Goal: Task Accomplishment & Management: Use online tool/utility

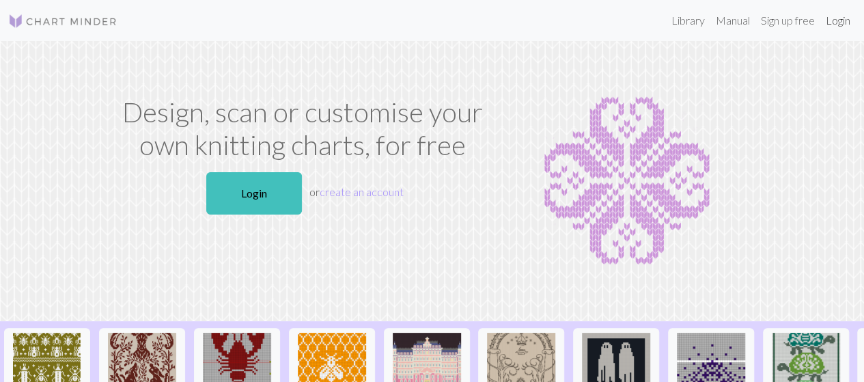
click at [827, 20] on link "Login" at bounding box center [838, 20] width 36 height 27
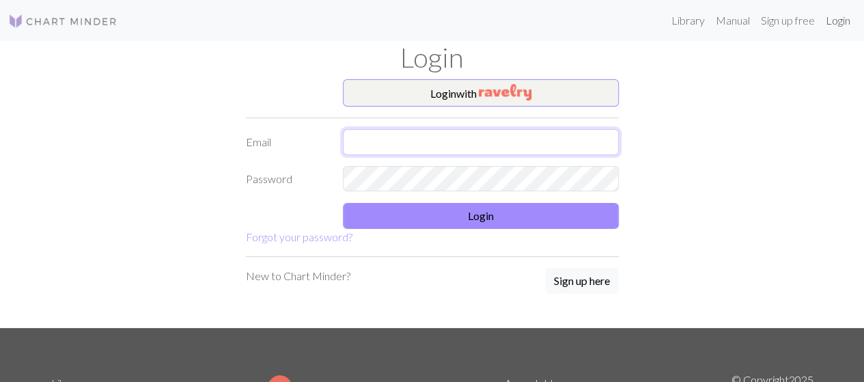
type input "jordan.zahrte@gmail.com"
click at [820, 7] on link "Login" at bounding box center [838, 20] width 36 height 27
click at [505, 201] on form "Login with Email jordan.zahrte@gmail.com Password Login Forgot your password?" at bounding box center [432, 162] width 373 height 166
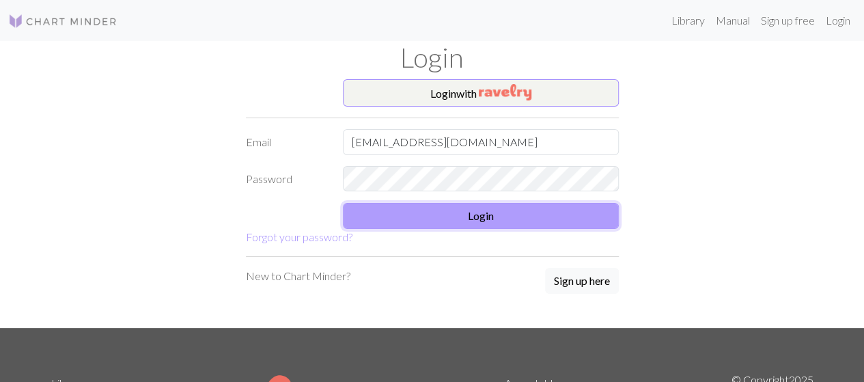
click at [515, 211] on button "Login" at bounding box center [481, 216] width 276 height 26
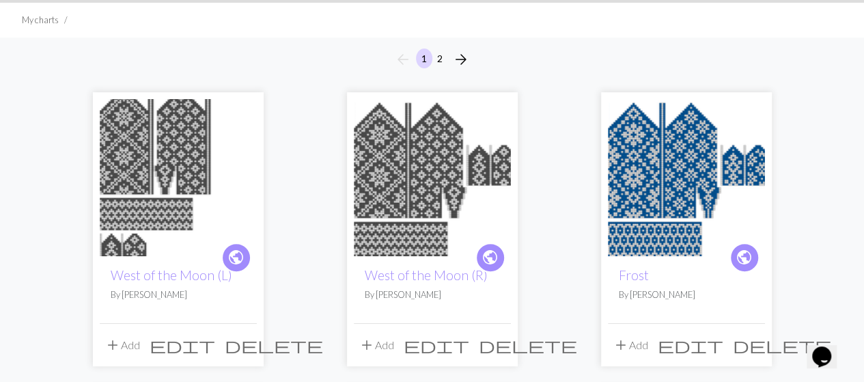
scroll to position [85, 0]
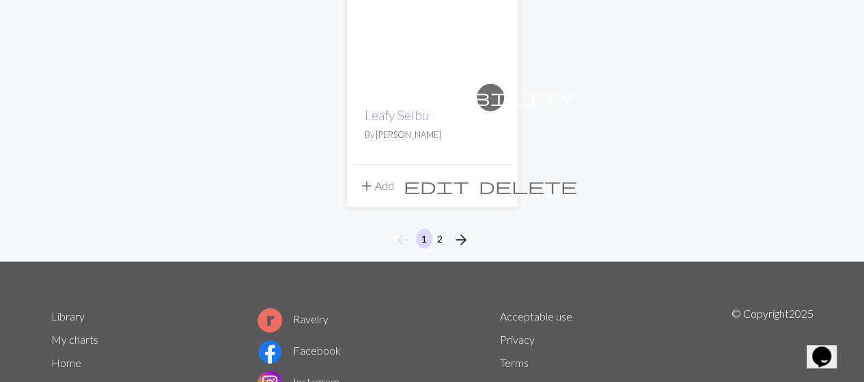
scroll to position [1827, 0]
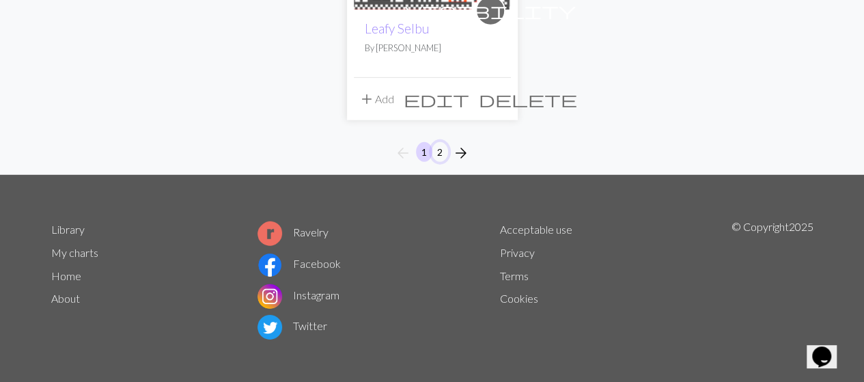
click at [444, 154] on button "2" at bounding box center [440, 152] width 16 height 20
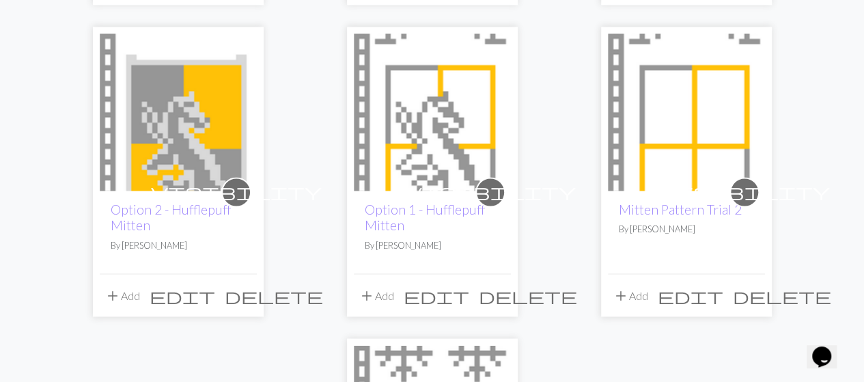
scroll to position [1051, 0]
click at [750, 292] on span "delete" at bounding box center [782, 295] width 98 height 19
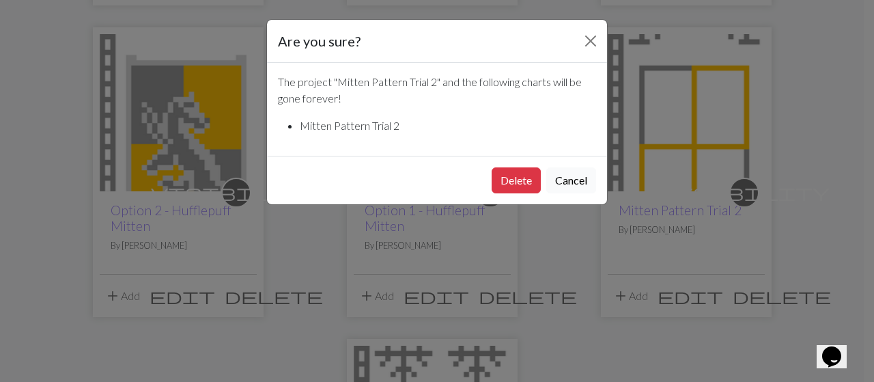
click at [561, 171] on button "Cancel" at bounding box center [571, 180] width 50 height 26
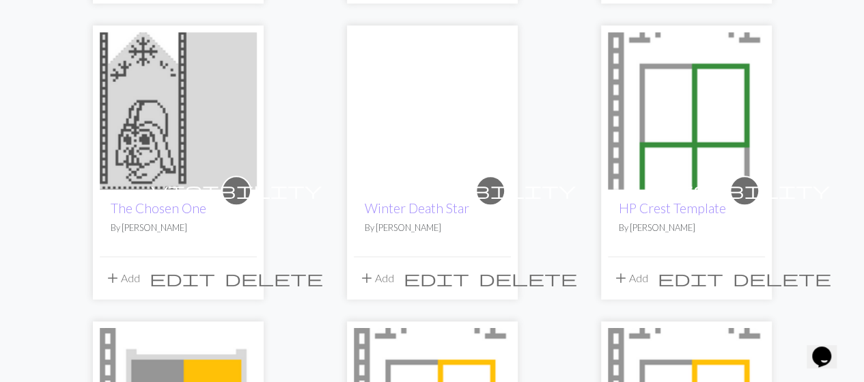
scroll to position [769, 0]
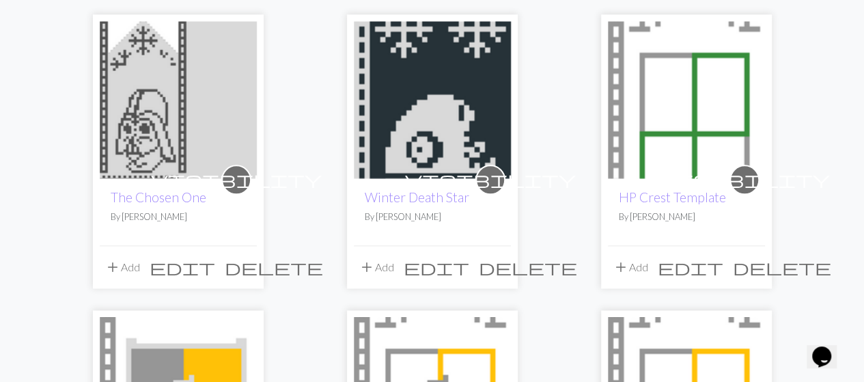
click at [494, 266] on span "delete" at bounding box center [528, 266] width 98 height 19
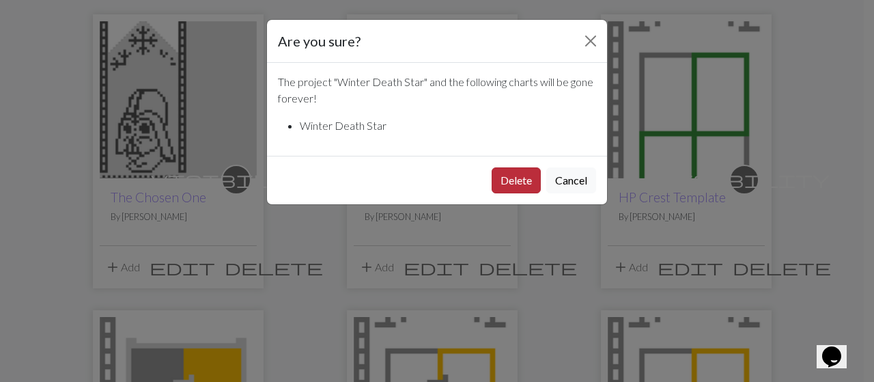
click at [534, 183] on button "Delete" at bounding box center [516, 180] width 49 height 26
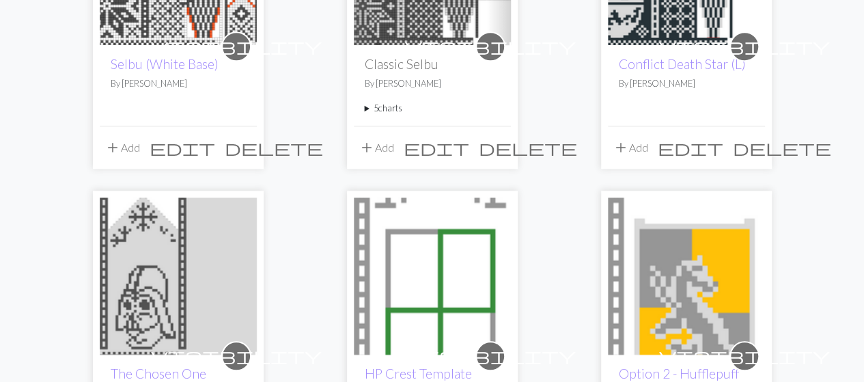
scroll to position [601, 0]
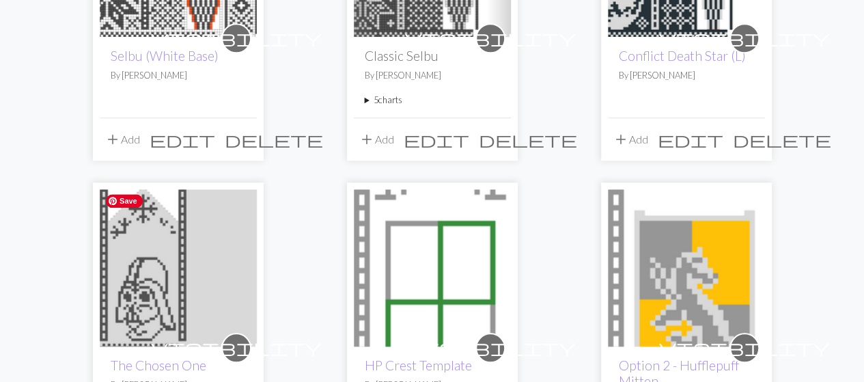
click at [165, 260] on img at bounding box center [178, 267] width 157 height 157
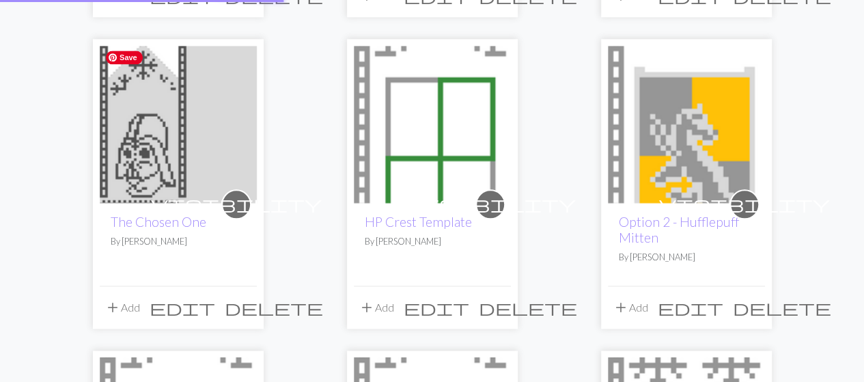
scroll to position [767, 0]
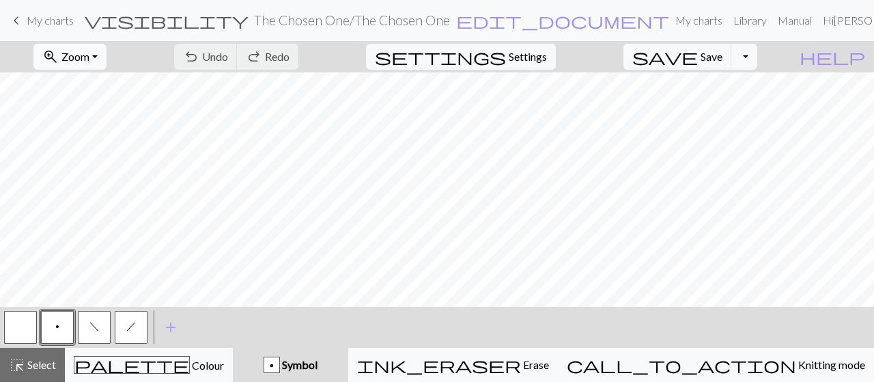
click at [107, 44] on button "zoom_in Zoom Zoom" at bounding box center [69, 57] width 73 height 26
click at [97, 165] on button "50%" at bounding box center [89, 163] width 108 height 22
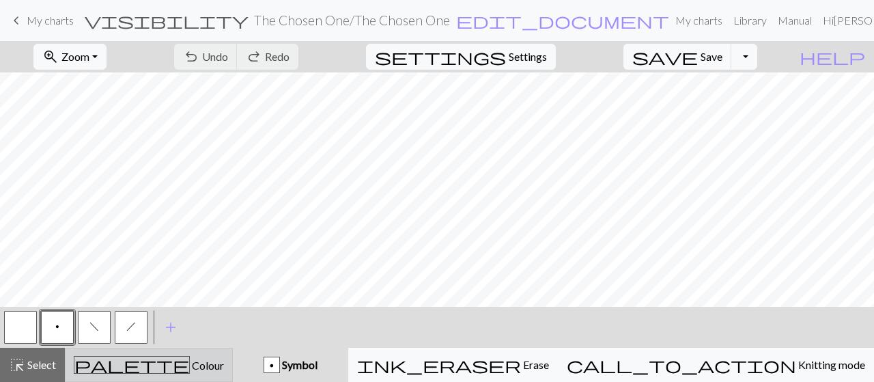
click at [228, 353] on button "palette Colour Colour" at bounding box center [149, 365] width 168 height 34
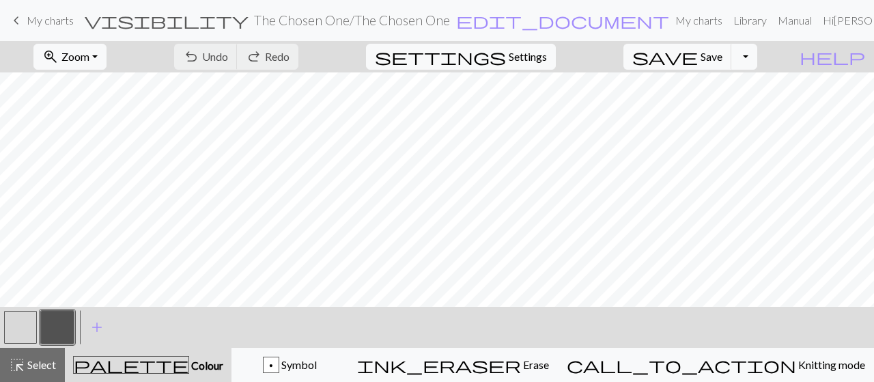
click at [106, 353] on button "palette Colour Colour" at bounding box center [148, 365] width 167 height 34
click at [59, 54] on span "zoom_in" at bounding box center [50, 56] width 16 height 19
click at [89, 83] on button "Fit all" at bounding box center [89, 86] width 108 height 22
click at [89, 57] on span "Zoom" at bounding box center [75, 56] width 28 height 13
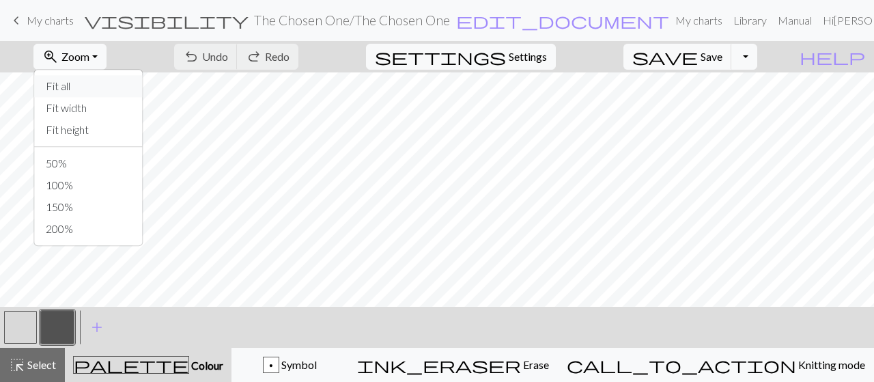
click at [93, 84] on button "Fit all" at bounding box center [89, 86] width 108 height 22
click at [96, 70] on div "zoom_in Zoom Zoom Fit all Fit width Fit height 50% 100% 150% 200%" at bounding box center [70, 56] width 94 height 31
click at [89, 51] on span "Zoom" at bounding box center [75, 56] width 28 height 13
click at [89, 133] on button "Fit height" at bounding box center [89, 130] width 108 height 22
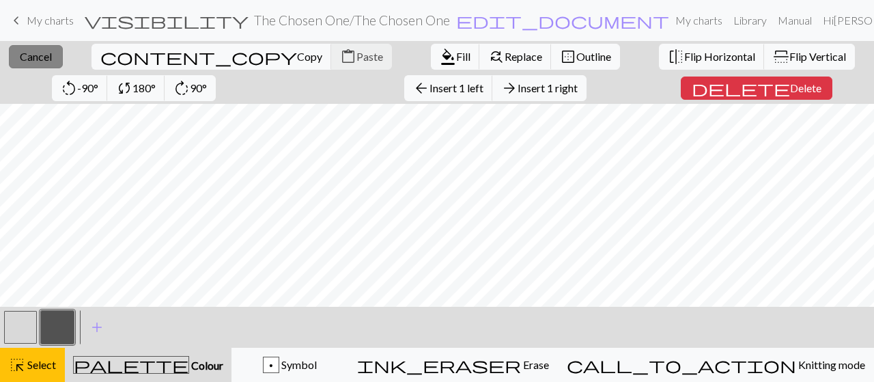
click at [31, 62] on span "Cancel" at bounding box center [36, 56] width 32 height 13
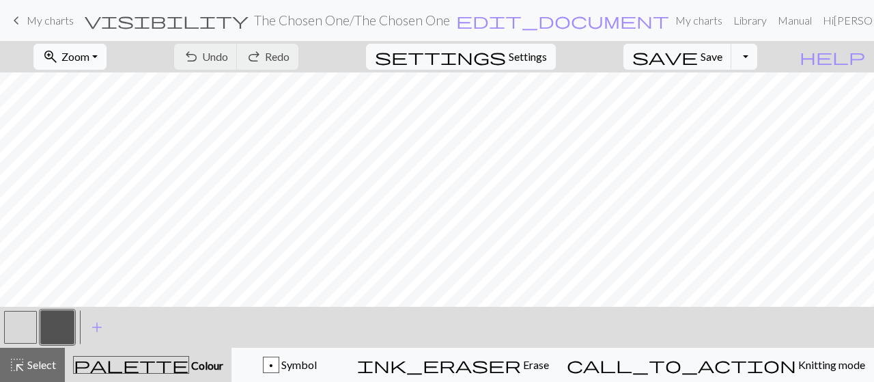
click at [89, 62] on span "Zoom" at bounding box center [75, 56] width 28 height 13
click at [89, 128] on button "Fit height" at bounding box center [89, 130] width 108 height 22
click at [757, 61] on button "Toggle Dropdown" at bounding box center [744, 57] width 26 height 26
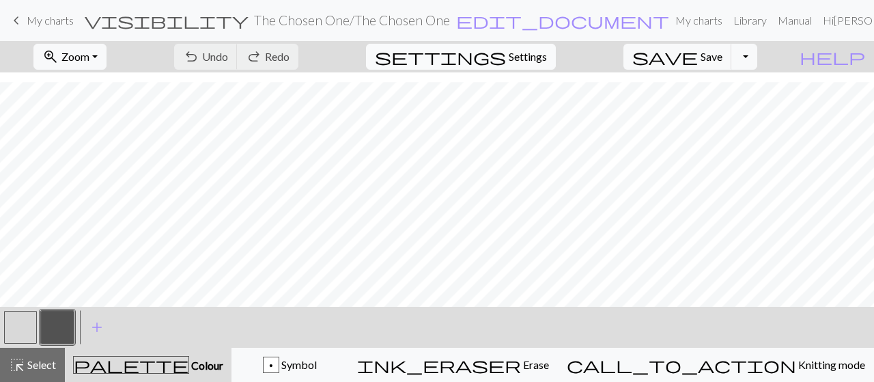
click at [547, 54] on span "Settings" at bounding box center [528, 56] width 38 height 16
select select "aran"
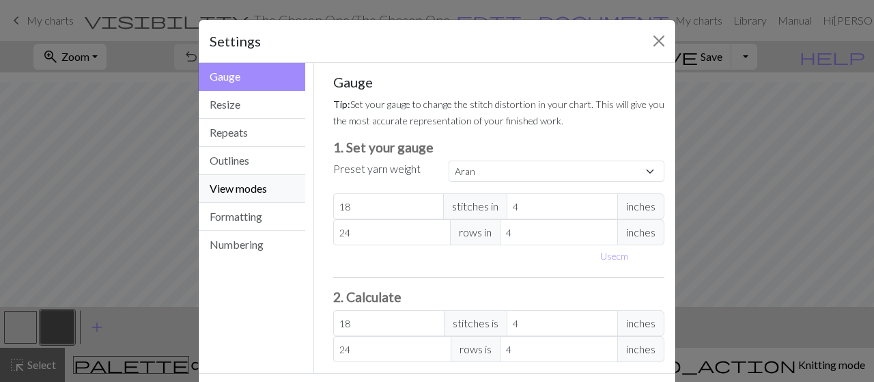
click at [231, 185] on button "View modes" at bounding box center [252, 189] width 107 height 28
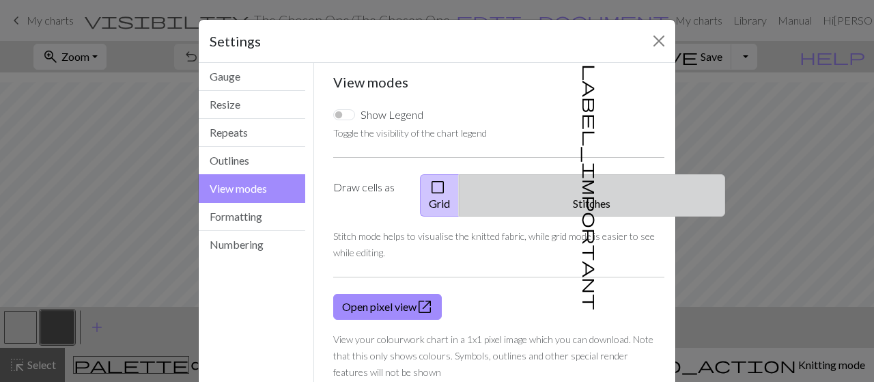
click at [615, 180] on button "label_important Stitches" at bounding box center [592, 195] width 266 height 42
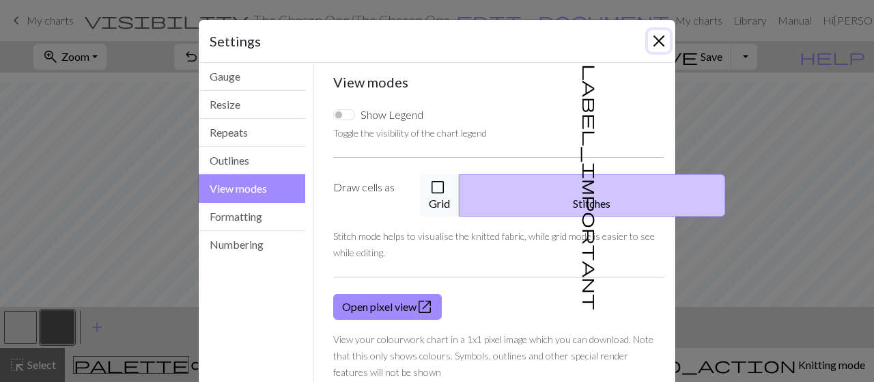
click at [654, 44] on button "Close" at bounding box center [659, 41] width 22 height 22
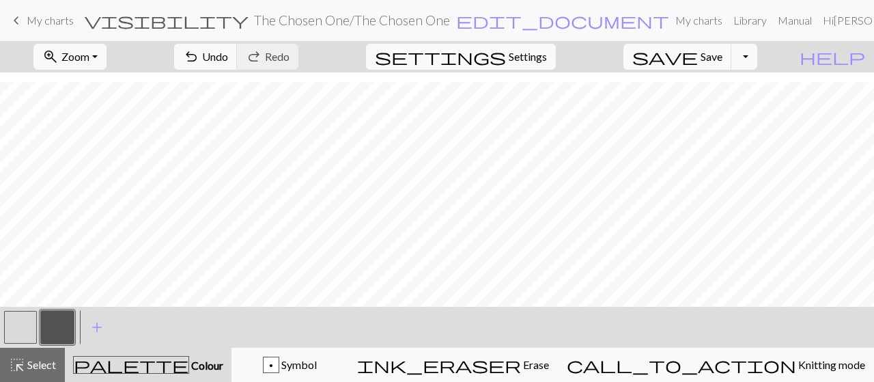
click at [23, 333] on button "button" at bounding box center [20, 327] width 33 height 33
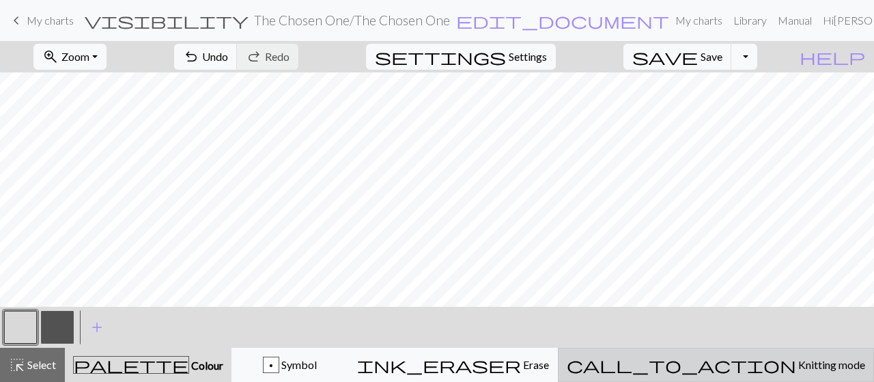
click at [740, 363] on span "call_to_action" at bounding box center [681, 364] width 229 height 19
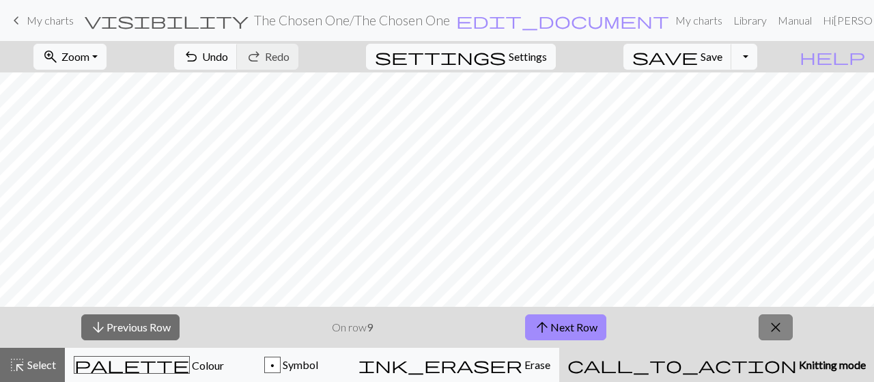
click at [782, 330] on span "close" at bounding box center [775, 326] width 16 height 19
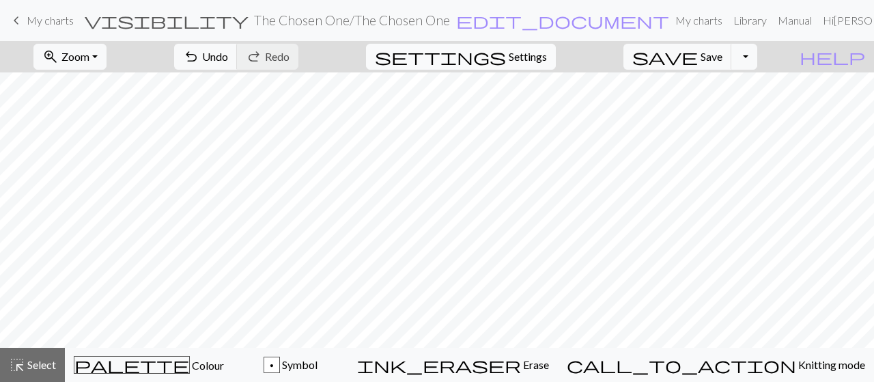
click at [547, 55] on span "Settings" at bounding box center [528, 56] width 38 height 16
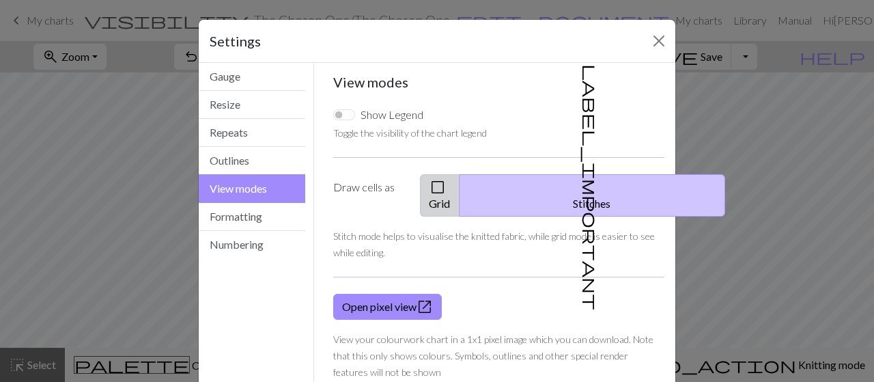
click at [446, 184] on span "check_box_outline_blank" at bounding box center [437, 187] width 16 height 19
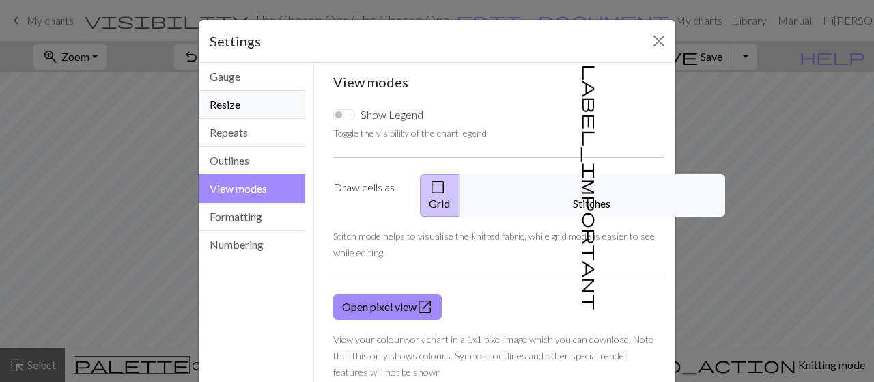
click at [234, 100] on button "Resize" at bounding box center [252, 105] width 107 height 28
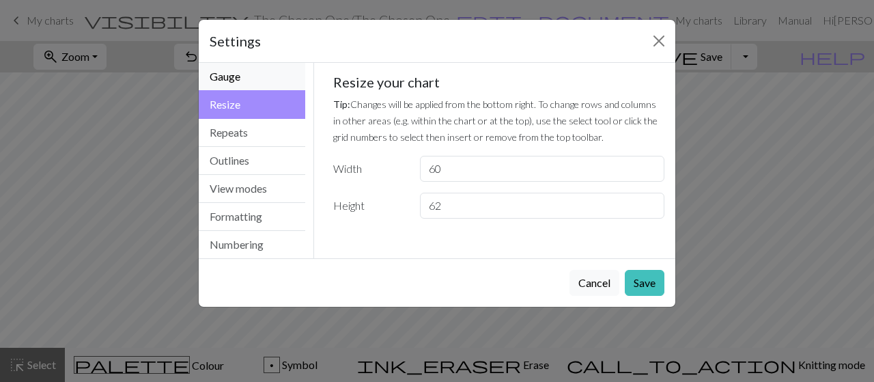
click at [236, 84] on button "Gauge" at bounding box center [252, 77] width 107 height 28
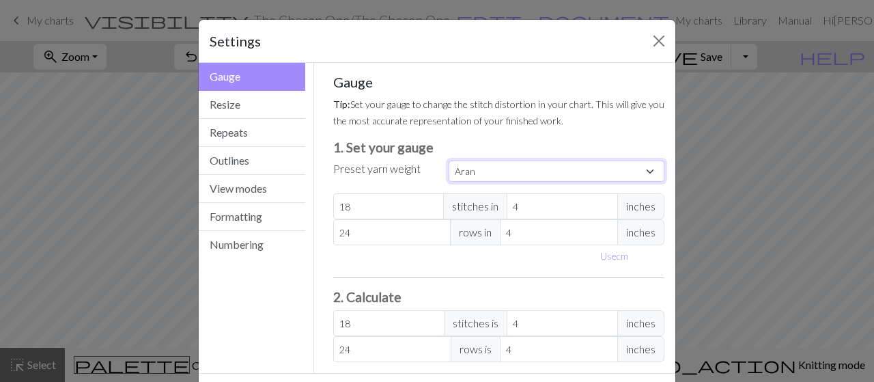
click at [449, 165] on select "Custom Square Lace Light Fingering Fingering Sport Double knit Worsted Aran Bul…" at bounding box center [557, 170] width 216 height 21
click at [406, 163] on label "Preset yarn weight" at bounding box center [376, 168] width 87 height 16
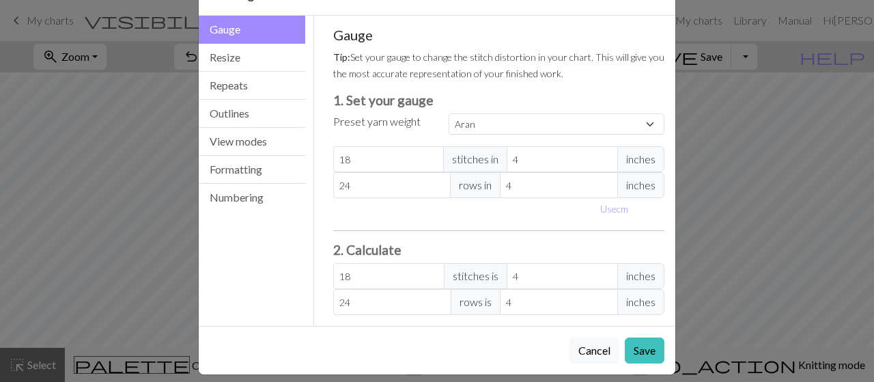
scroll to position [40, 0]
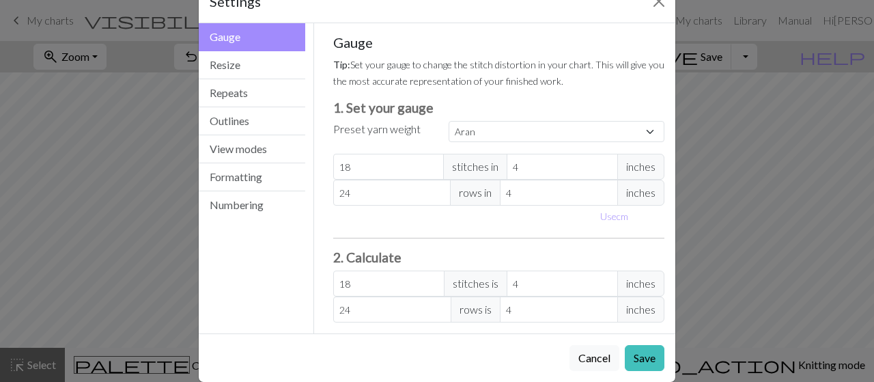
click at [388, 76] on small "Tip: Set your gauge to change the stitch distortion in your chart. This will gi…" at bounding box center [498, 73] width 331 height 28
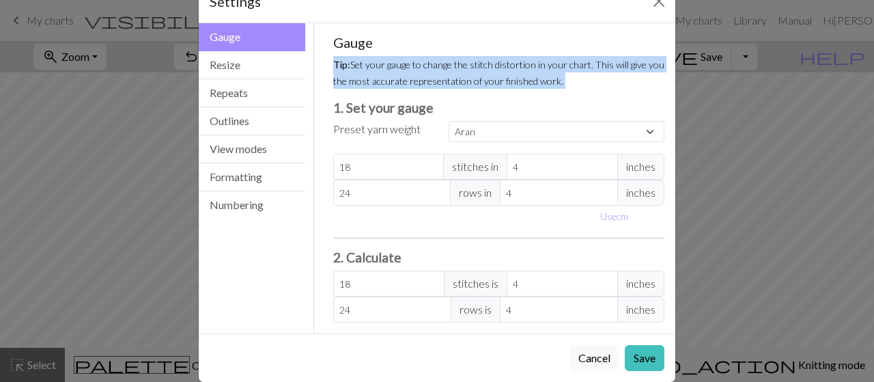
click at [388, 76] on small "Tip: Set your gauge to change the stitch distortion in your chart. This will gi…" at bounding box center [498, 73] width 331 height 28
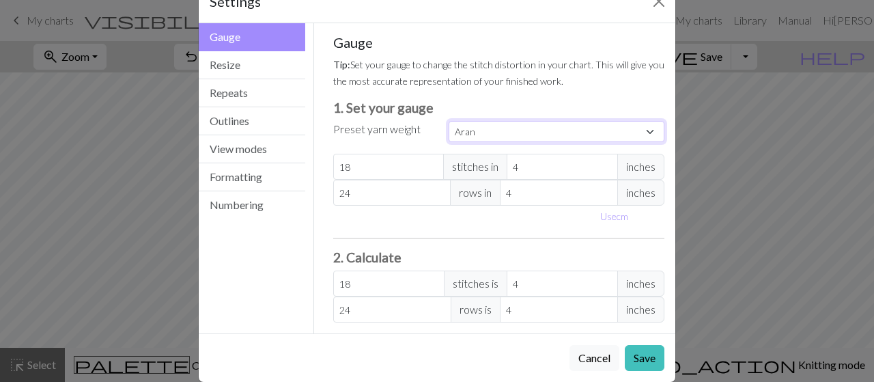
click at [449, 122] on select "Custom Square Lace Light Fingering Fingering Sport Double knit Worsted Aran Bul…" at bounding box center [557, 131] width 216 height 21
select select "sport"
click at [449, 121] on select "Custom Square Lace Light Fingering Fingering Sport Double knit Worsted Aran Bul…" at bounding box center [557, 131] width 216 height 21
type input "24"
type input "34"
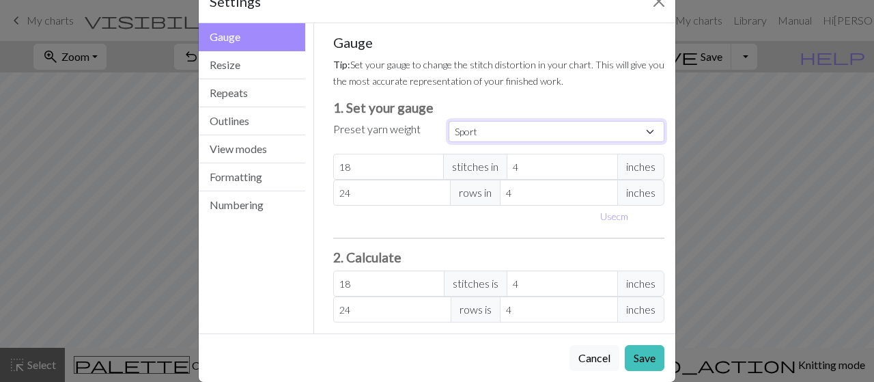
type input "24"
type input "34"
drag, startPoint x: 650, startPoint y: 358, endPoint x: 642, endPoint y: 182, distance: 177.0
click at [650, 358] on button "Save" at bounding box center [645, 358] width 40 height 26
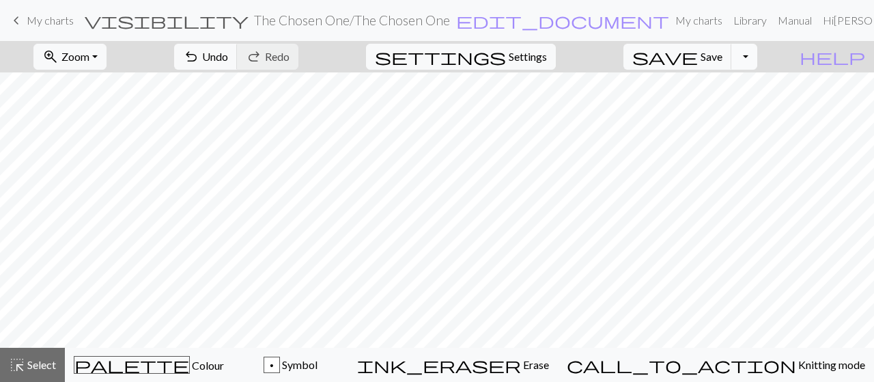
click at [757, 57] on button "Toggle Dropdown" at bounding box center [744, 57] width 26 height 26
click at [757, 61] on button "Toggle Dropdown" at bounding box center [744, 57] width 26 height 26
click at [506, 58] on span "settings" at bounding box center [440, 56] width 131 height 19
select select "sport"
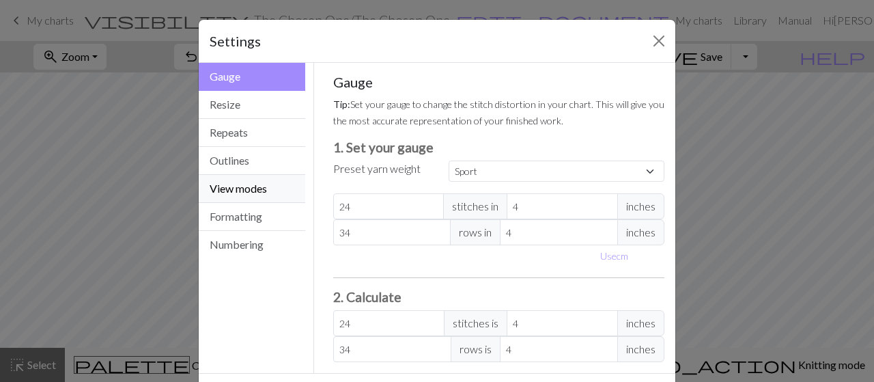
click at [208, 180] on button "View modes" at bounding box center [252, 189] width 107 height 28
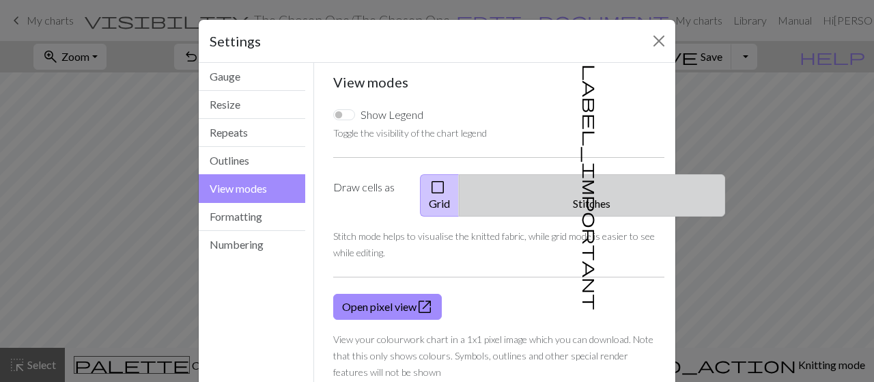
click at [545, 180] on button "label_important Stitches" at bounding box center [592, 195] width 266 height 42
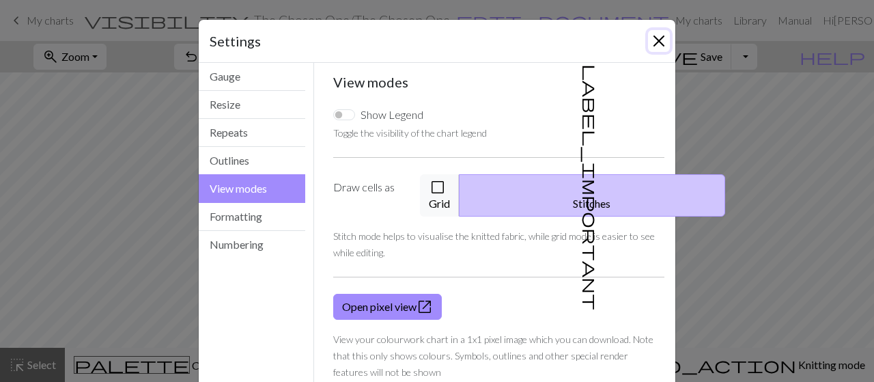
click at [654, 46] on button "Close" at bounding box center [659, 41] width 22 height 22
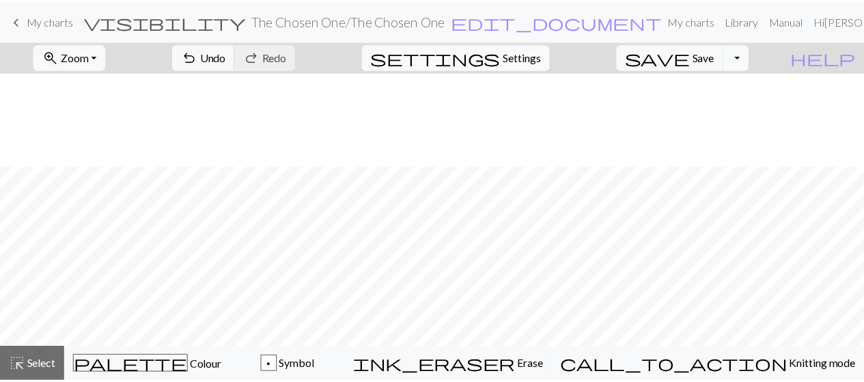
scroll to position [194, 0]
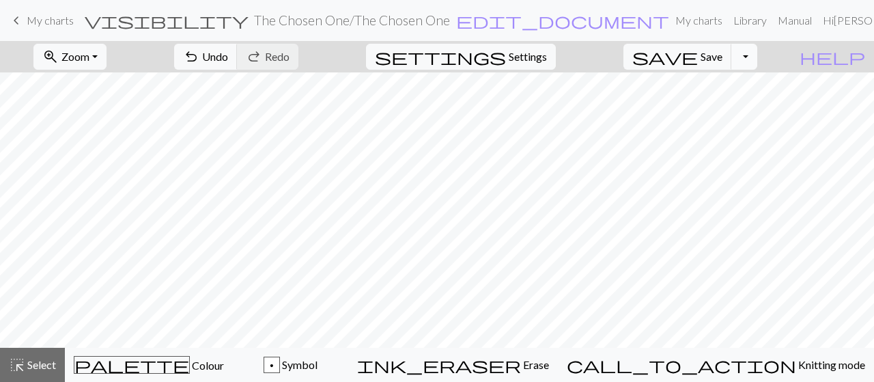
click at [757, 49] on button "Toggle Dropdown" at bounding box center [744, 57] width 26 height 26
click at [42, 14] on span "My charts" at bounding box center [50, 20] width 47 height 13
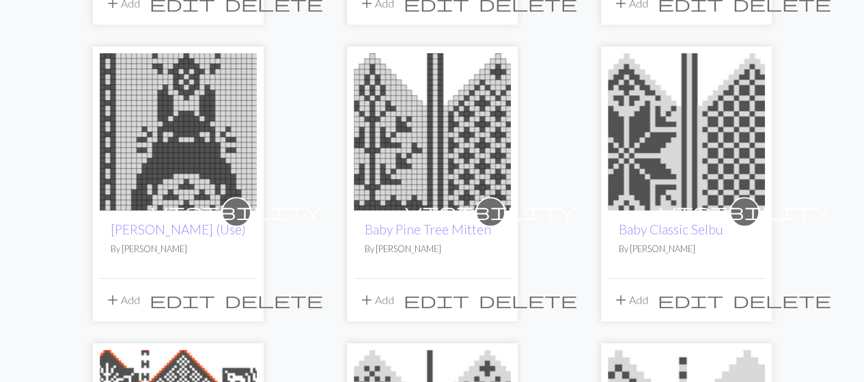
scroll to position [433, 0]
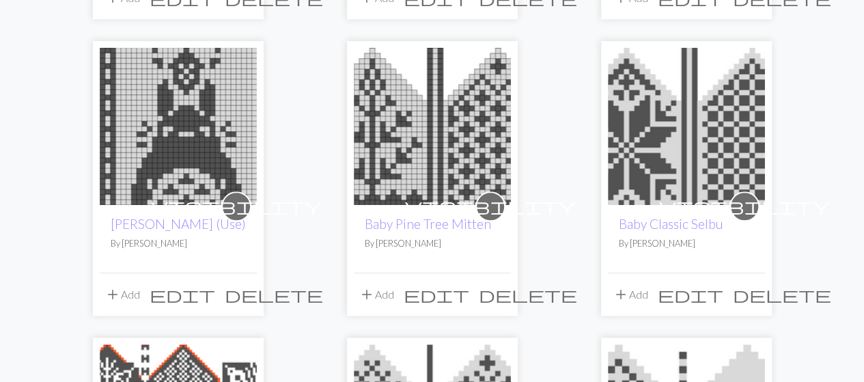
click at [240, 207] on span "visibility" at bounding box center [236, 205] width 171 height 21
click at [215, 287] on span "edit" at bounding box center [183, 294] width 66 height 19
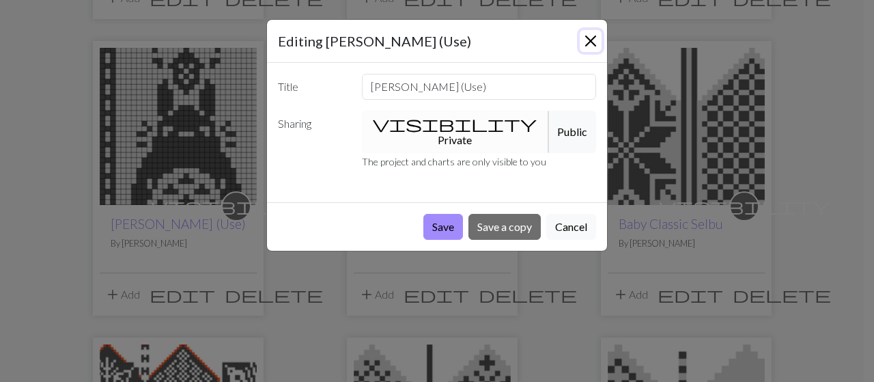
click at [590, 42] on button "Close" at bounding box center [591, 41] width 22 height 22
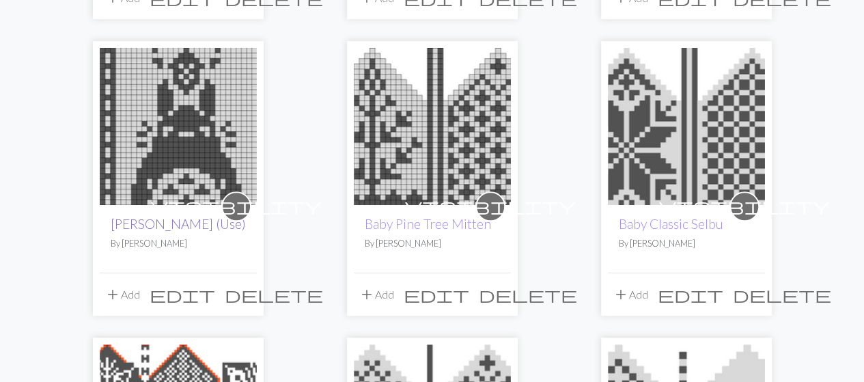
click at [170, 221] on link "[PERSON_NAME] (Use)" at bounding box center [178, 224] width 135 height 16
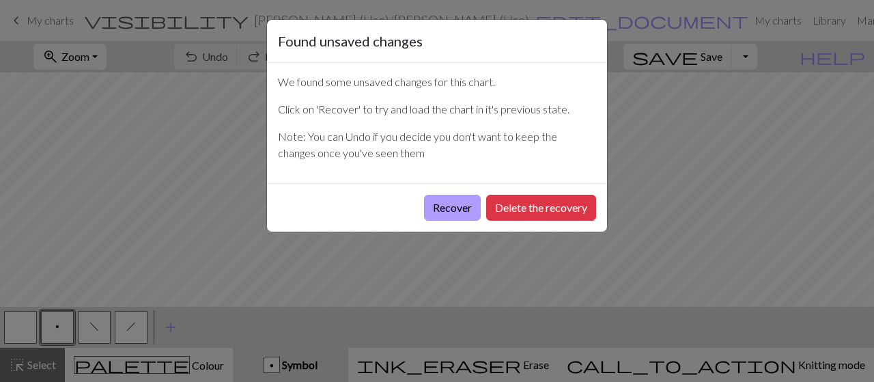
click at [450, 208] on button "Recover" at bounding box center [452, 208] width 57 height 26
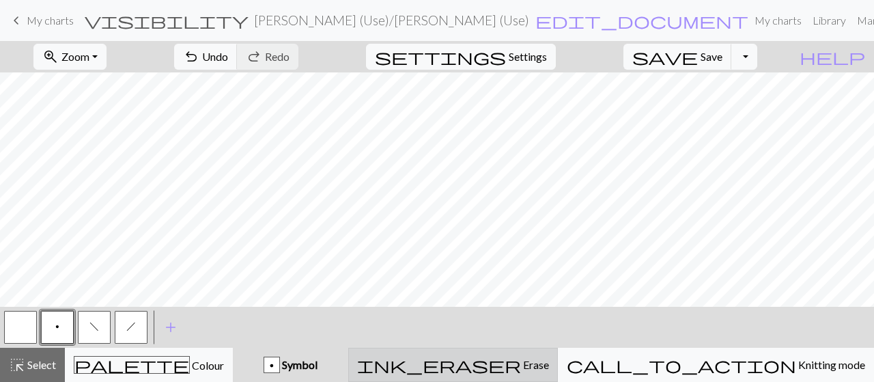
click at [549, 357] on div "ink_eraser Erase Erase" at bounding box center [453, 364] width 192 height 16
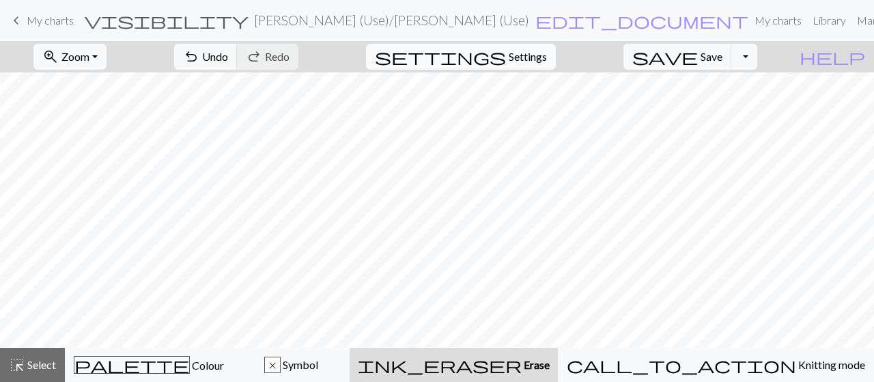
click at [547, 51] on span "Settings" at bounding box center [528, 56] width 38 height 16
select select "aran"
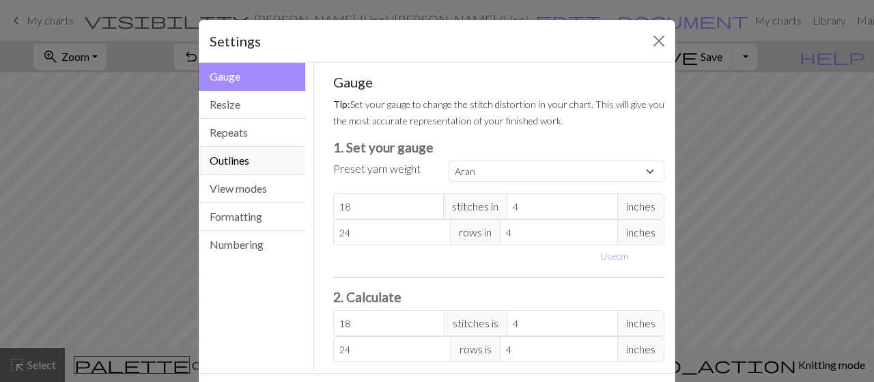
click at [236, 165] on button "Outlines" at bounding box center [252, 161] width 107 height 28
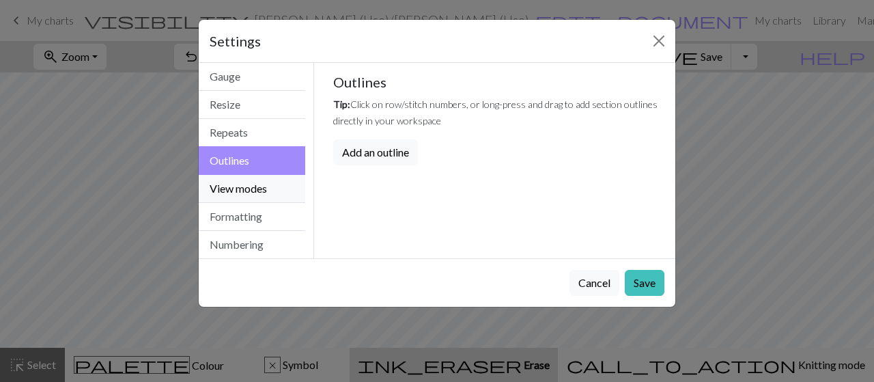
click at [235, 185] on button "View modes" at bounding box center [252, 189] width 107 height 28
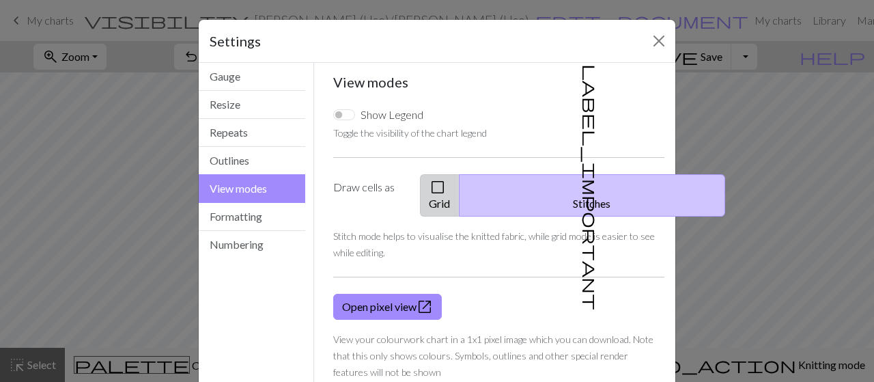
click at [459, 185] on button "check_box_outline_blank Grid" at bounding box center [440, 195] width 40 height 42
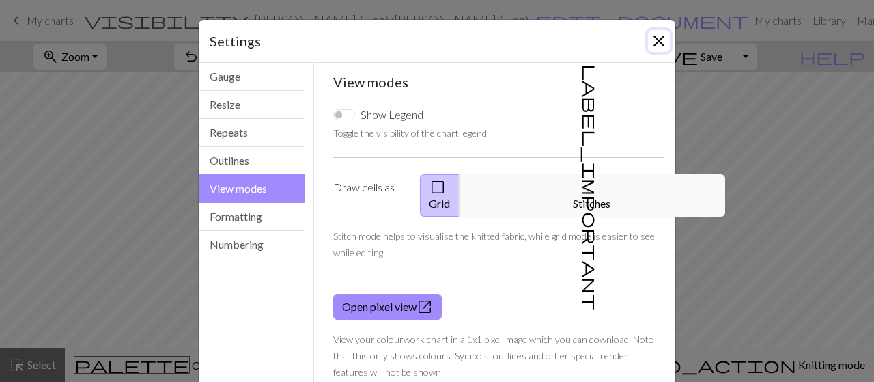
click at [653, 46] on button "Close" at bounding box center [659, 41] width 22 height 22
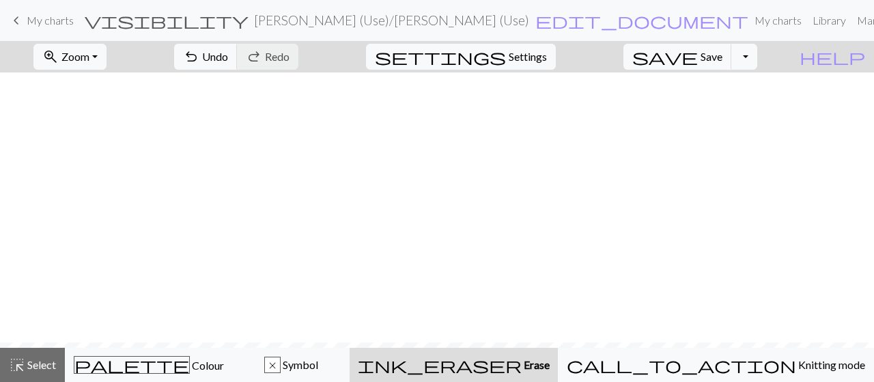
scroll to position [642, 0]
drag, startPoint x: 127, startPoint y: 61, endPoint x: 62, endPoint y: 67, distance: 65.2
click at [62, 67] on button "zoom_in Zoom Zoom" at bounding box center [69, 57] width 73 height 26
click at [79, 89] on button "Fit all" at bounding box center [89, 86] width 108 height 22
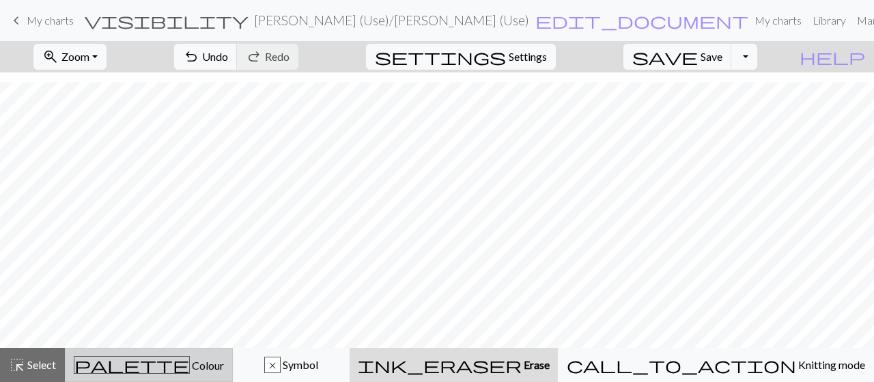
drag, startPoint x: 42, startPoint y: 367, endPoint x: 87, endPoint y: 351, distance: 48.4
click at [42, 367] on span "Select" at bounding box center [40, 364] width 31 height 13
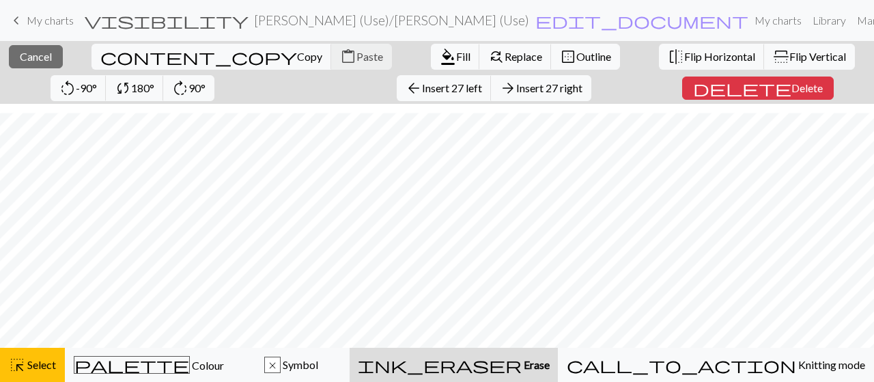
scroll to position [0, 0]
click at [297, 60] on span "Copy" at bounding box center [309, 56] width 25 height 13
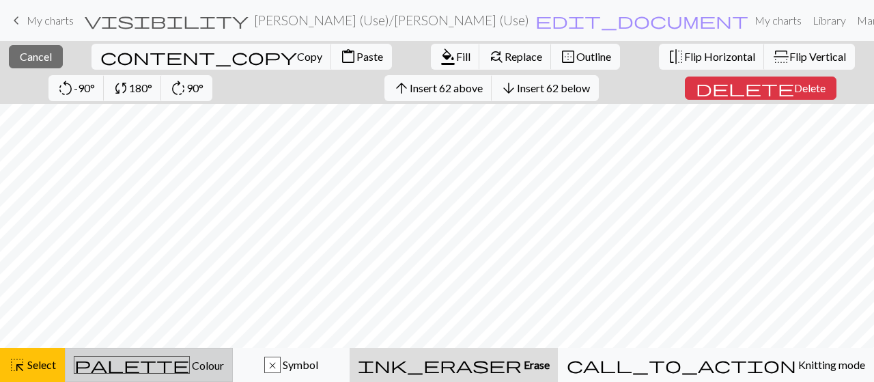
click at [190, 365] on span "Colour" at bounding box center [207, 364] width 34 height 13
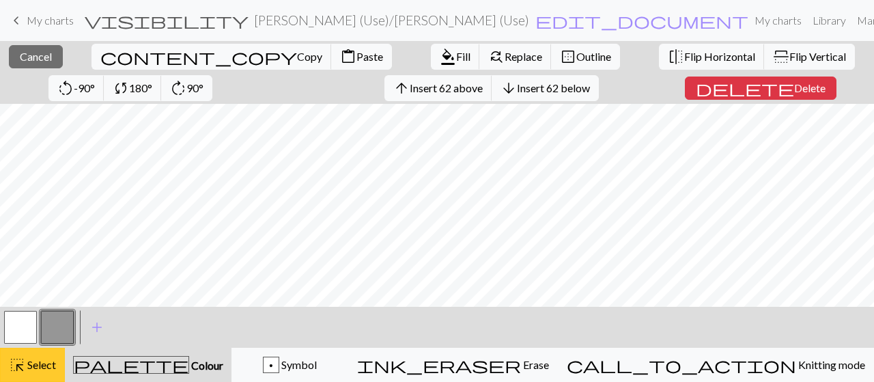
click at [49, 366] on span "Select" at bounding box center [40, 364] width 31 height 13
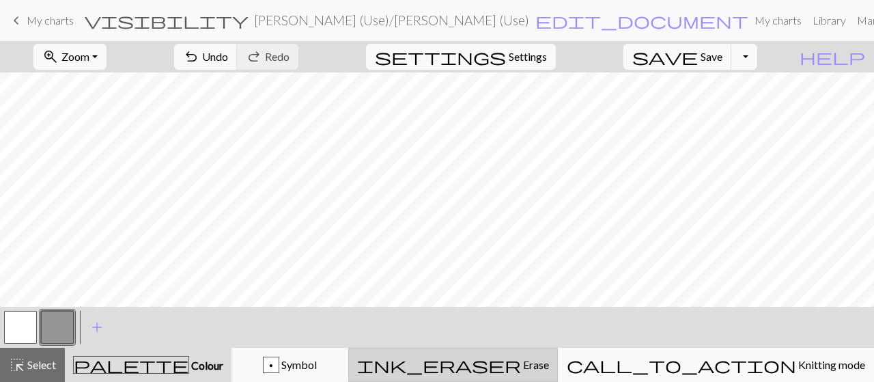
click at [500, 357] on div "ink_eraser Erase Erase" at bounding box center [453, 364] width 192 height 16
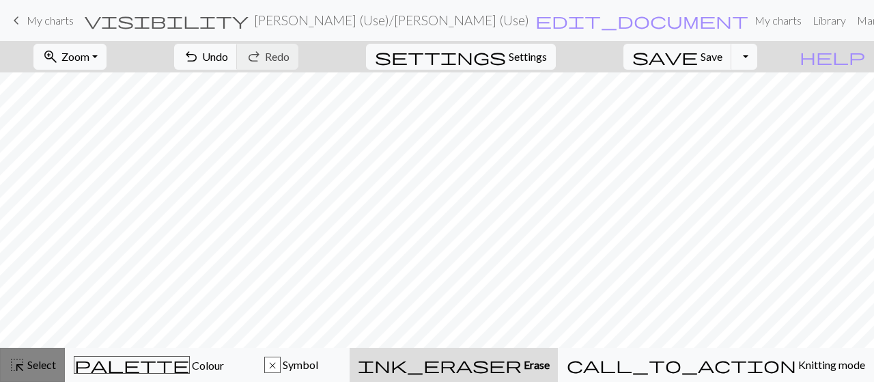
click at [44, 353] on button "highlight_alt Select Select" at bounding box center [32, 365] width 65 height 34
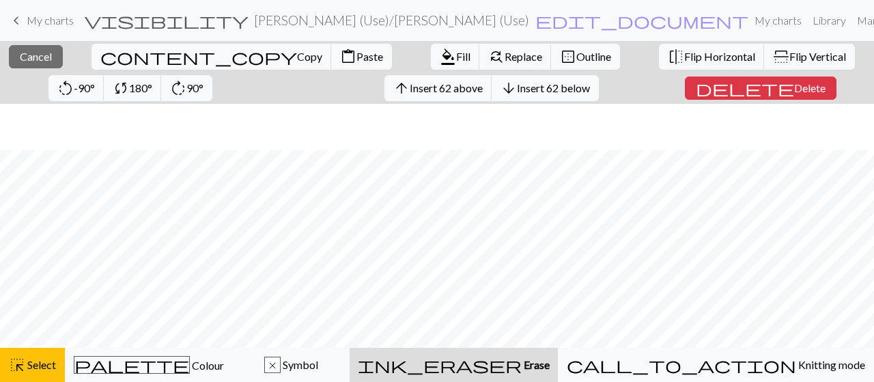
scroll to position [236, 0]
click at [516, 83] on span "Insert 27 right" at bounding box center [549, 87] width 66 height 13
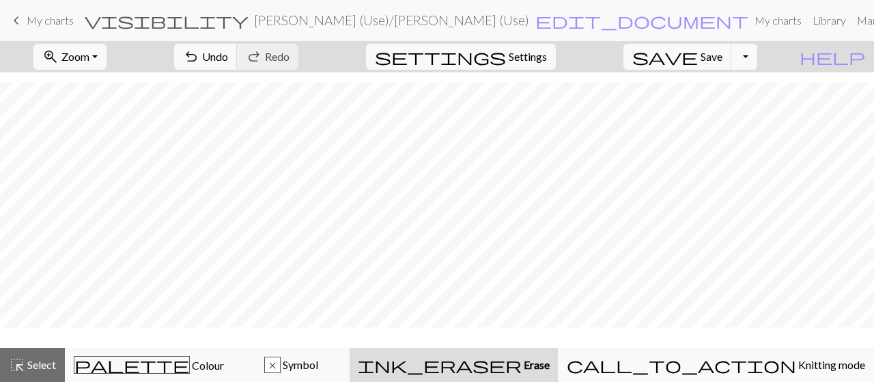
scroll to position [206, 0]
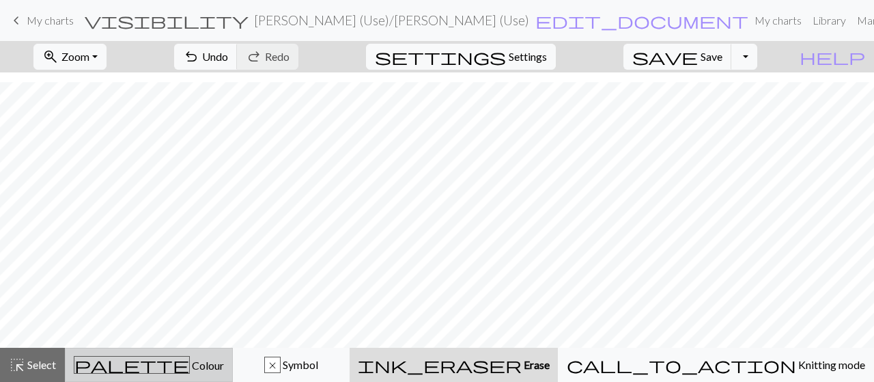
click at [223, 363] on div "palette Colour Colour" at bounding box center [149, 365] width 150 height 18
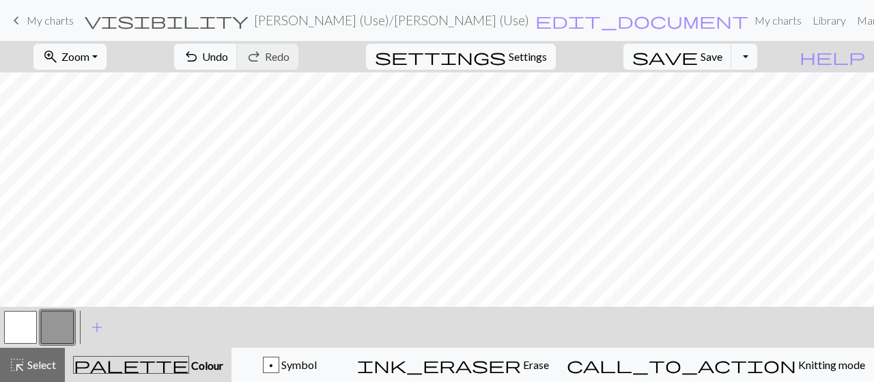
click at [0, 321] on div "< > add Add a colour" at bounding box center [437, 327] width 874 height 41
click at [21, 319] on button "button" at bounding box center [20, 327] width 33 height 33
click at [46, 368] on span "Select" at bounding box center [40, 364] width 31 height 13
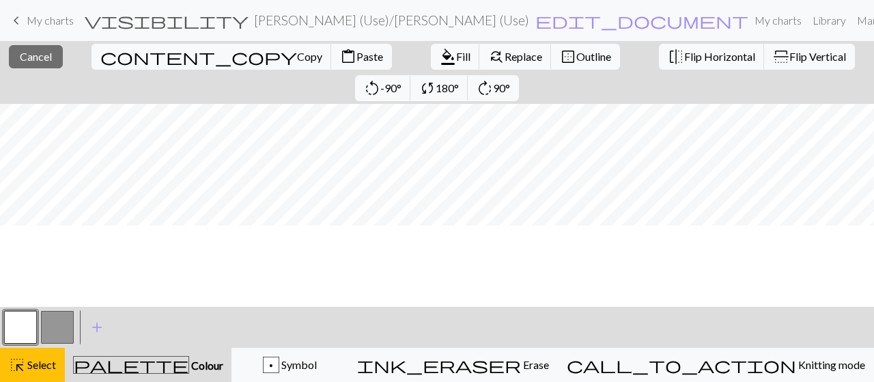
scroll to position [0, 0]
click at [29, 55] on span "Cancel" at bounding box center [36, 56] width 32 height 13
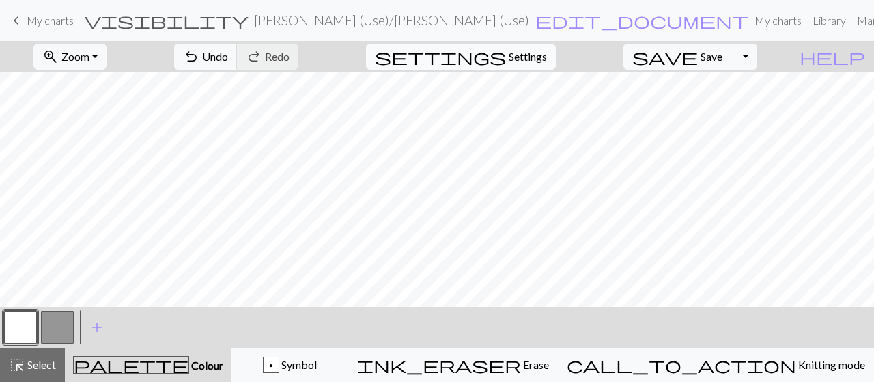
click at [528, 57] on span "Settings" at bounding box center [528, 56] width 38 height 16
select select "aran"
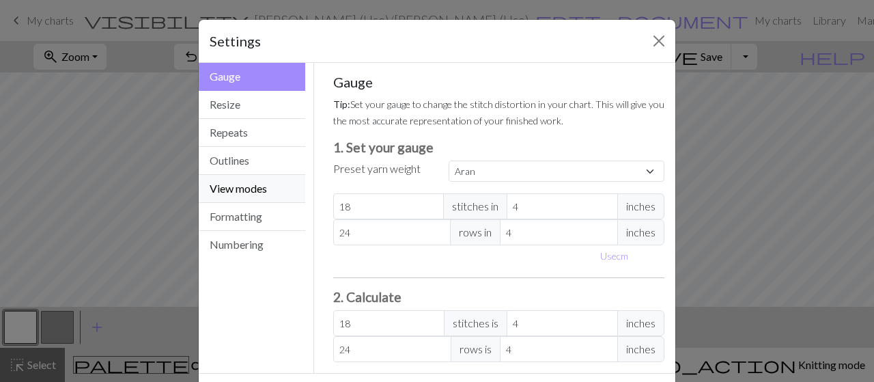
click at [240, 181] on button "View modes" at bounding box center [252, 189] width 107 height 28
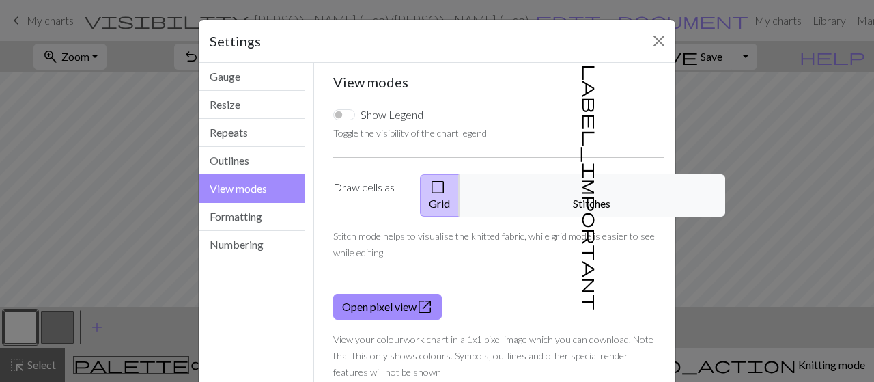
click at [399, 113] on label "Show Legend" at bounding box center [391, 115] width 63 height 16
click at [355, 113] on input "Show Legend" at bounding box center [344, 114] width 22 height 11
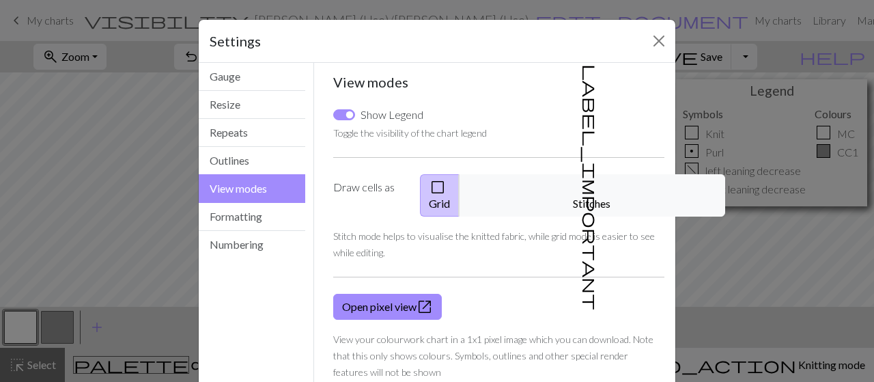
click at [352, 104] on div "Show Legend Toggle the visibility of the chart legend Draw cells as check_box_o…" at bounding box center [499, 243] width 348 height 295
click at [339, 118] on input "Show Legend" at bounding box center [344, 114] width 22 height 11
checkbox input "false"
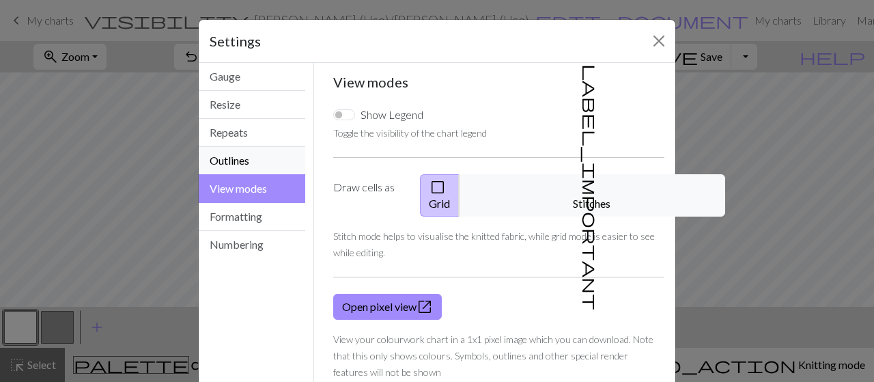
click at [272, 150] on button "Outlines" at bounding box center [252, 161] width 107 height 28
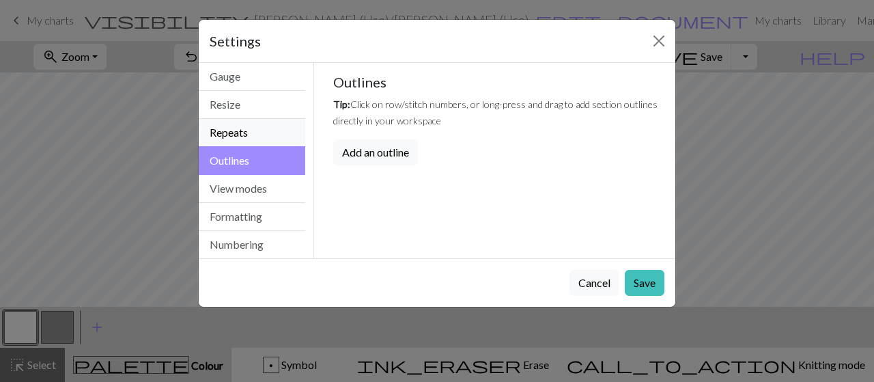
click at [267, 141] on button "Repeats" at bounding box center [252, 133] width 107 height 28
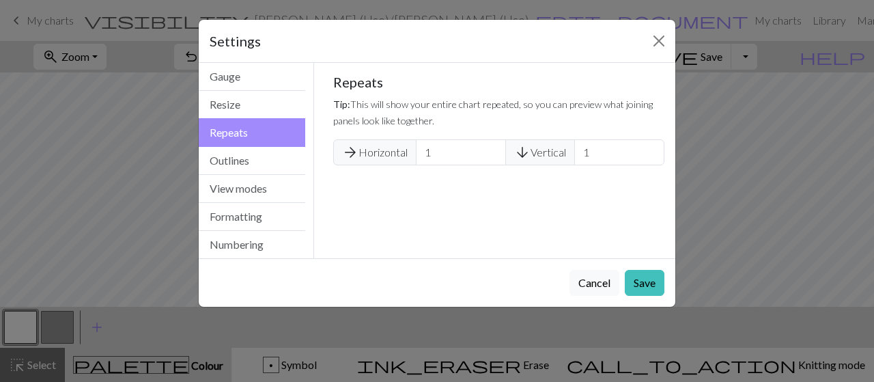
click at [264, 125] on button "Repeats" at bounding box center [252, 132] width 107 height 29
click at [259, 110] on button "Resize" at bounding box center [252, 105] width 107 height 28
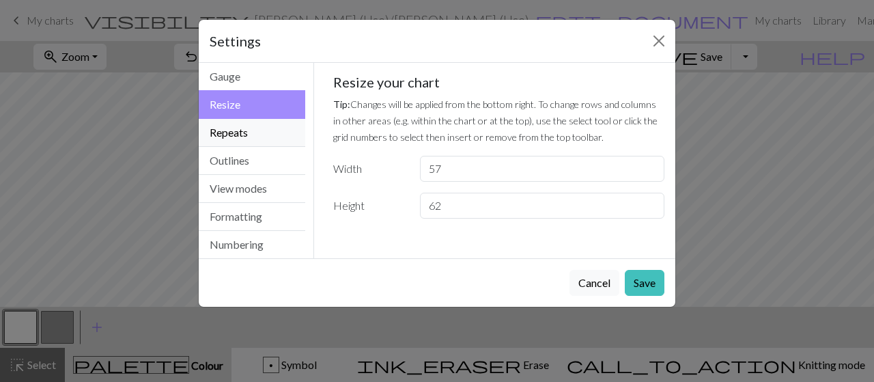
click at [258, 119] on button "Repeats" at bounding box center [252, 133] width 107 height 28
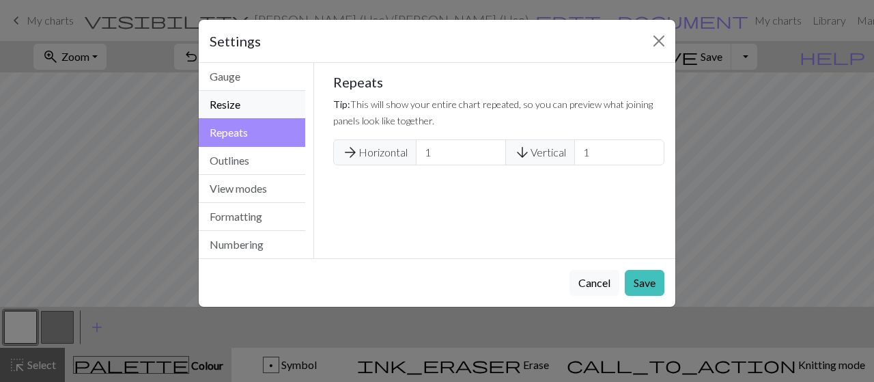
click at [258, 101] on button "Resize" at bounding box center [252, 105] width 107 height 28
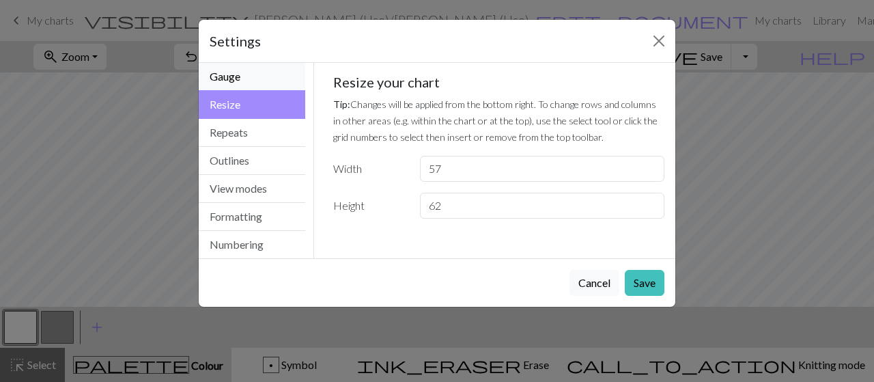
click at [250, 86] on button "Gauge" at bounding box center [252, 77] width 107 height 28
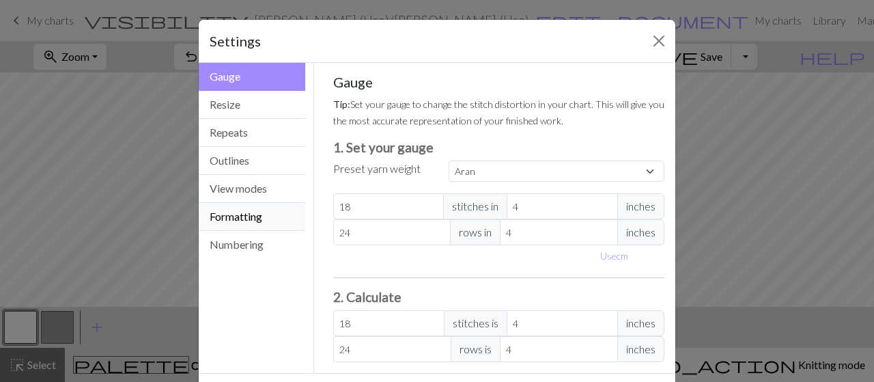
click at [255, 227] on button "Formatting" at bounding box center [252, 217] width 107 height 28
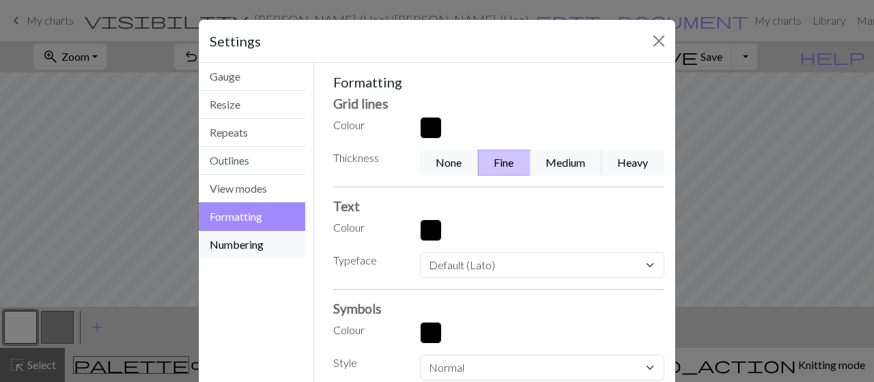
click at [251, 241] on button "Numbering" at bounding box center [252, 244] width 107 height 27
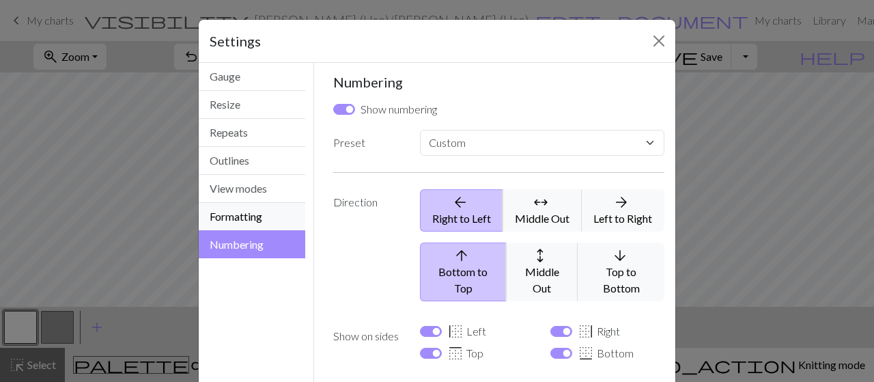
click at [246, 221] on button "Formatting" at bounding box center [252, 217] width 107 height 28
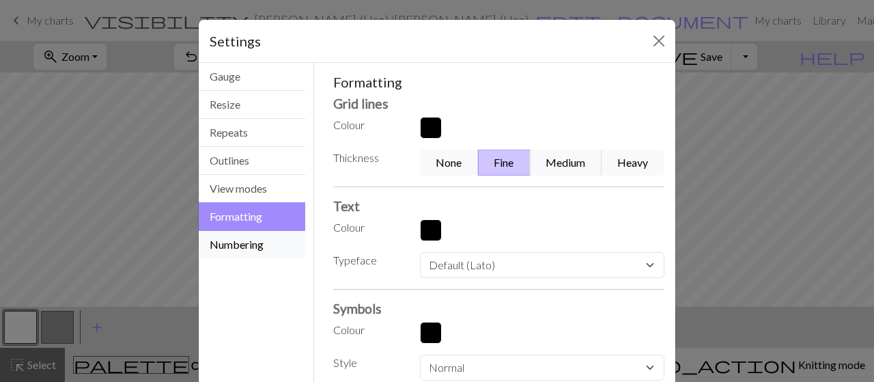
click at [265, 238] on button "Numbering" at bounding box center [252, 244] width 107 height 27
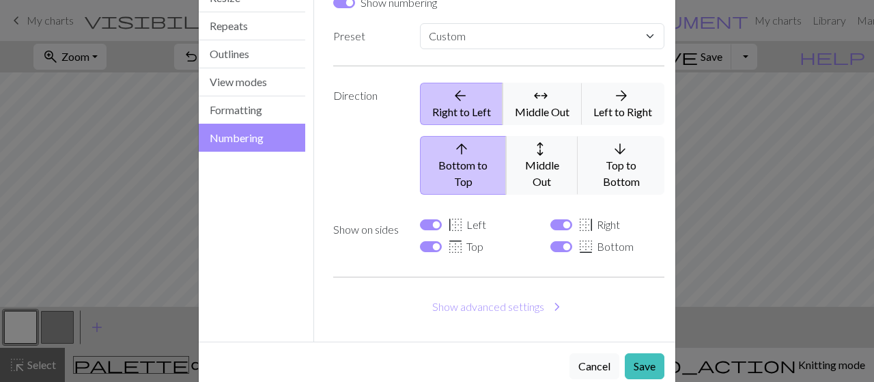
scroll to position [115, 0]
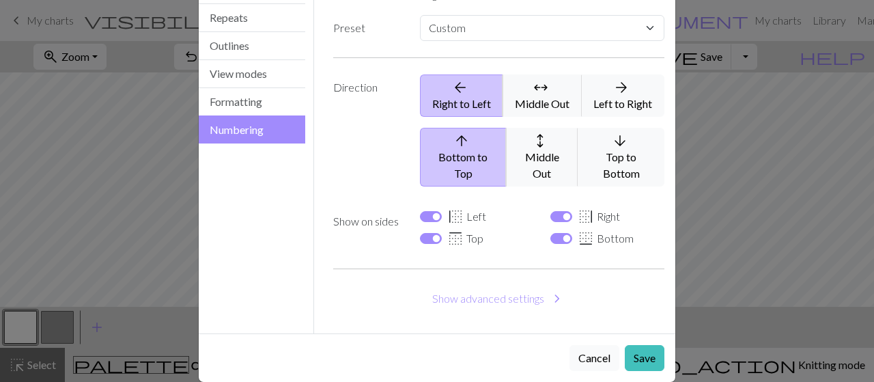
click at [601, 345] on button "Cancel" at bounding box center [594, 358] width 50 height 26
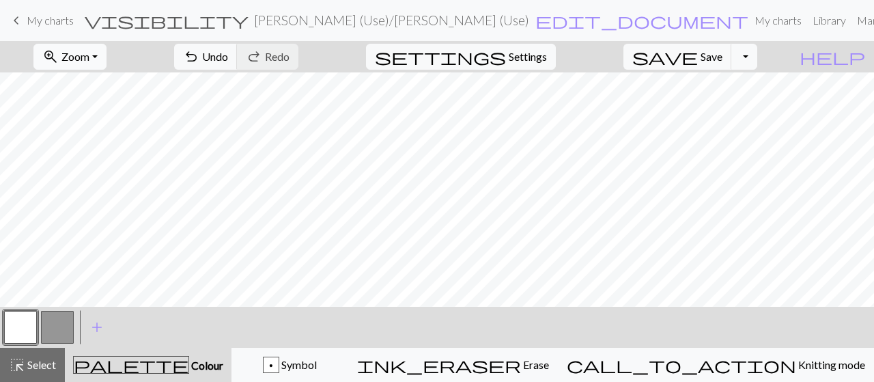
click at [86, 54] on button "zoom_in Zoom Zoom" at bounding box center [69, 57] width 73 height 26
click at [111, 167] on button "50%" at bounding box center [89, 163] width 108 height 22
click at [97, 33] on div "keyboard_arrow_left My charts visibility [PERSON_NAME] (Use) / [PERSON_NAME] (U…" at bounding box center [437, 20] width 874 height 27
click at [89, 53] on span "Zoom" at bounding box center [75, 56] width 28 height 13
click at [89, 126] on button "Fit height" at bounding box center [89, 130] width 108 height 22
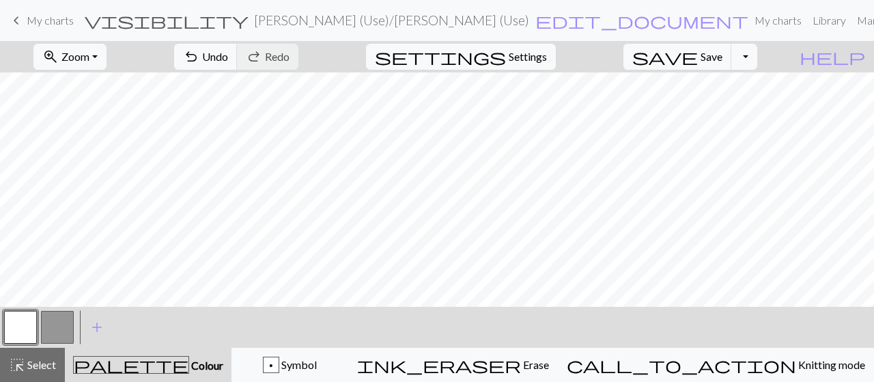
scroll to position [0, 0]
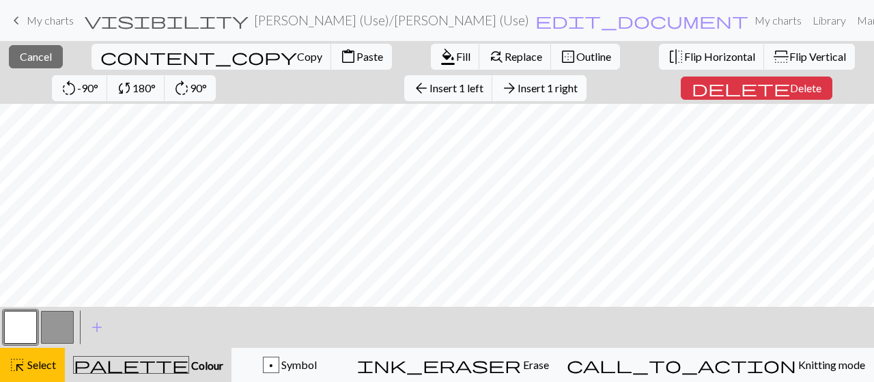
click at [518, 81] on span "Insert 1 right" at bounding box center [548, 87] width 60 height 13
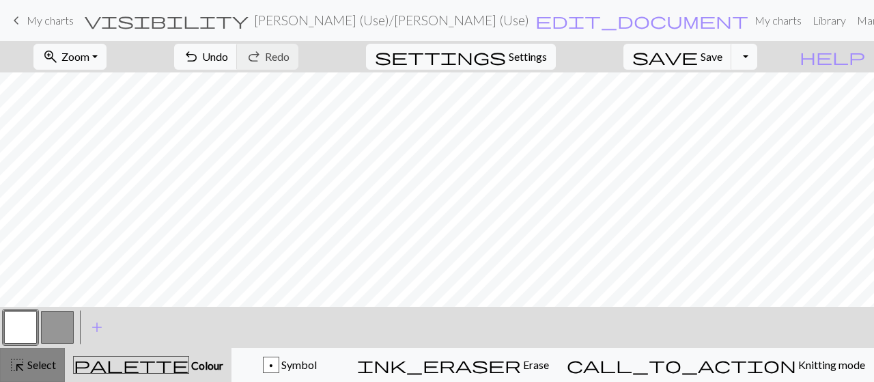
click at [23, 369] on span "highlight_alt" at bounding box center [17, 364] width 16 height 19
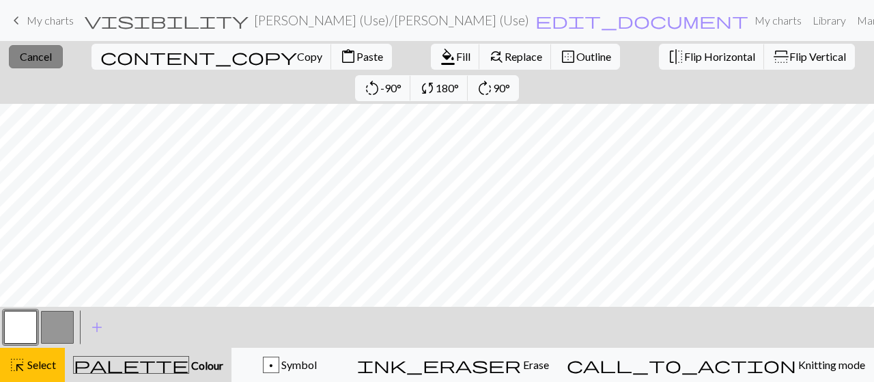
click at [38, 48] on button "close Cancel" at bounding box center [36, 56] width 54 height 23
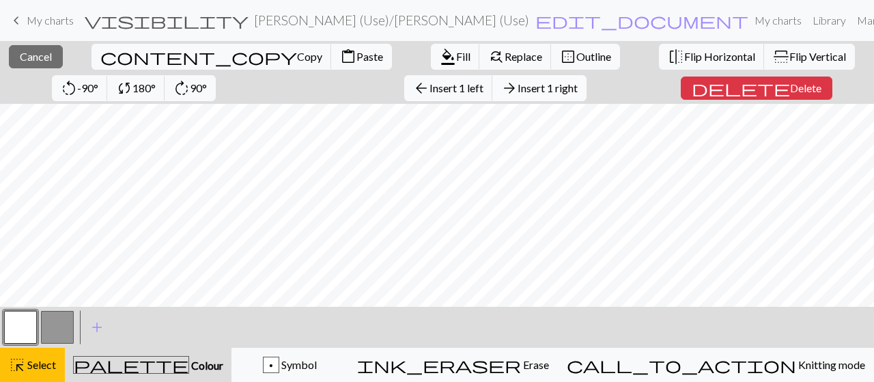
click at [518, 91] on span "Insert 1 right" at bounding box center [548, 87] width 60 height 13
click at [501, 83] on span "arrow_forward" at bounding box center [509, 88] width 16 height 19
click at [501, 89] on span "arrow_forward" at bounding box center [509, 88] width 16 height 19
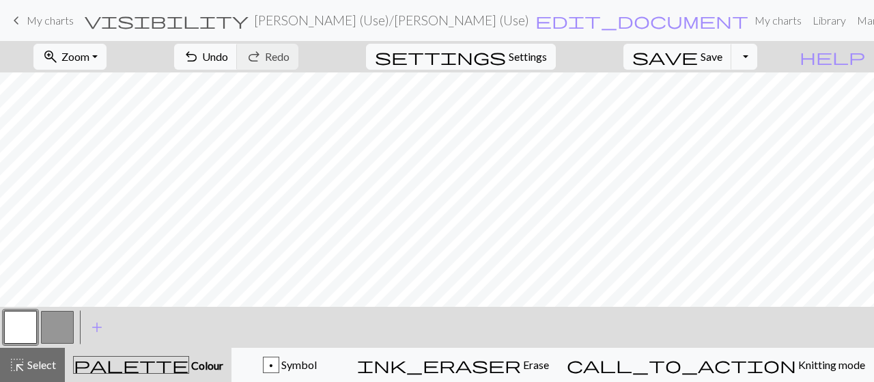
click at [53, 326] on button "button" at bounding box center [57, 327] width 33 height 33
click at [15, 350] on button "highlight_alt Select Select" at bounding box center [32, 365] width 65 height 34
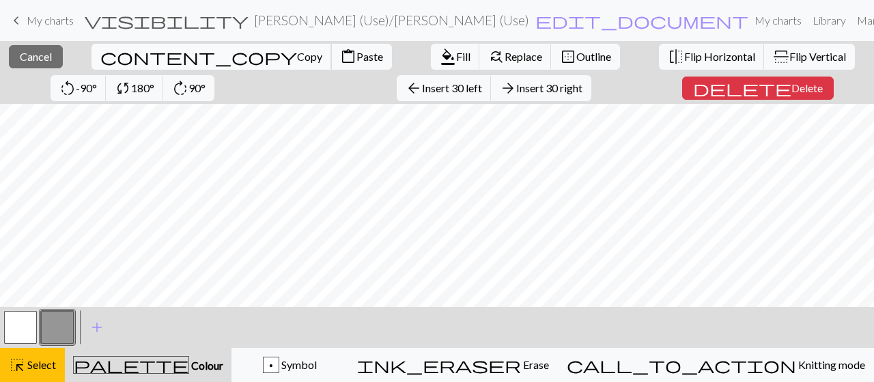
click at [132, 61] on button "content_copy Copy" at bounding box center [211, 57] width 240 height 26
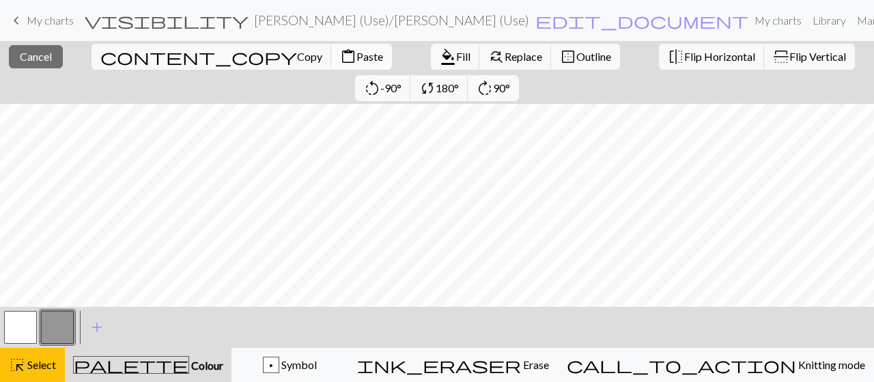
click at [356, 58] on span "Paste" at bounding box center [369, 56] width 27 height 13
click at [331, 66] on button "content_paste Paste" at bounding box center [361, 57] width 61 height 26
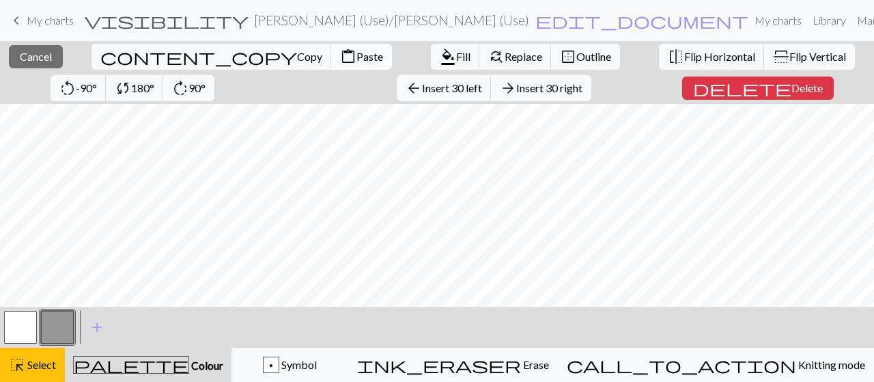
click at [340, 55] on span "content_paste" at bounding box center [348, 56] width 16 height 19
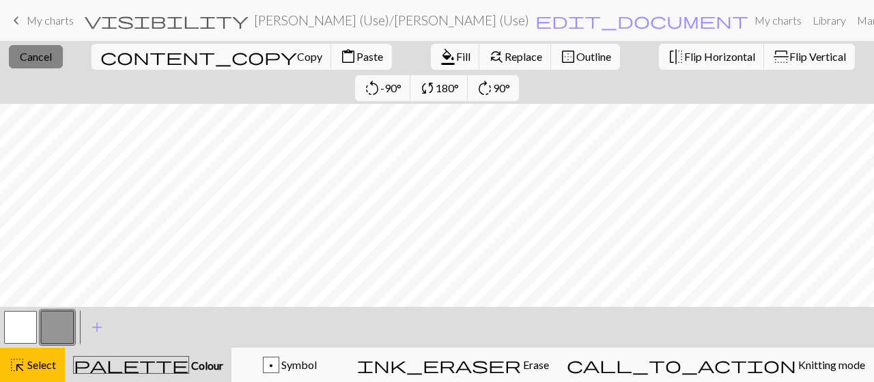
click at [43, 61] on span "Cancel" at bounding box center [36, 56] width 32 height 13
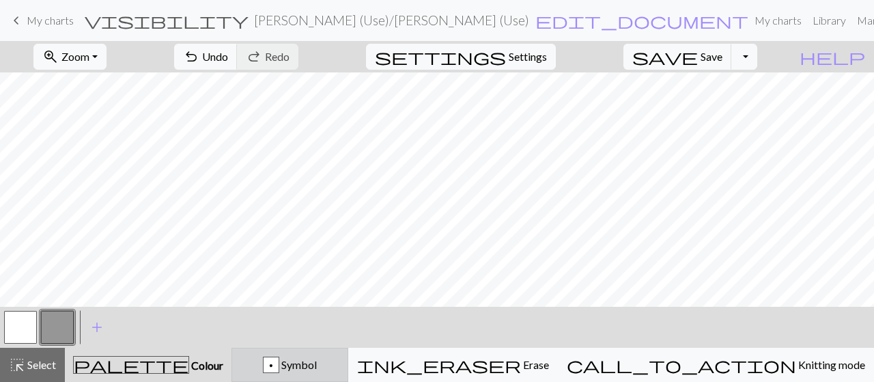
click at [317, 364] on span "Symbol" at bounding box center [298, 364] width 38 height 13
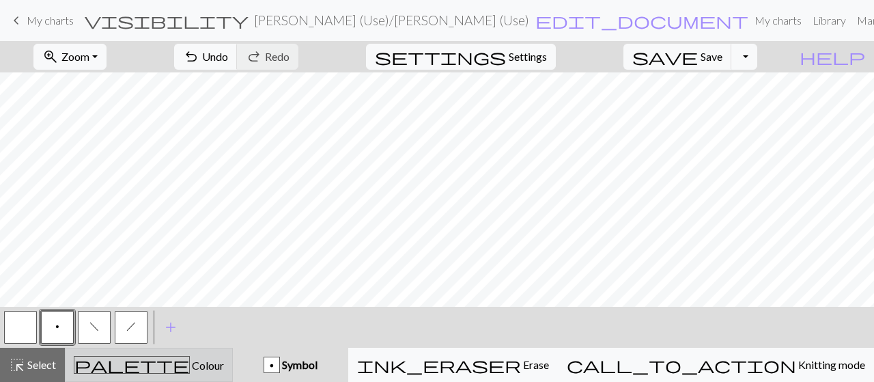
click at [214, 354] on button "palette Colour Colour" at bounding box center [149, 365] width 168 height 34
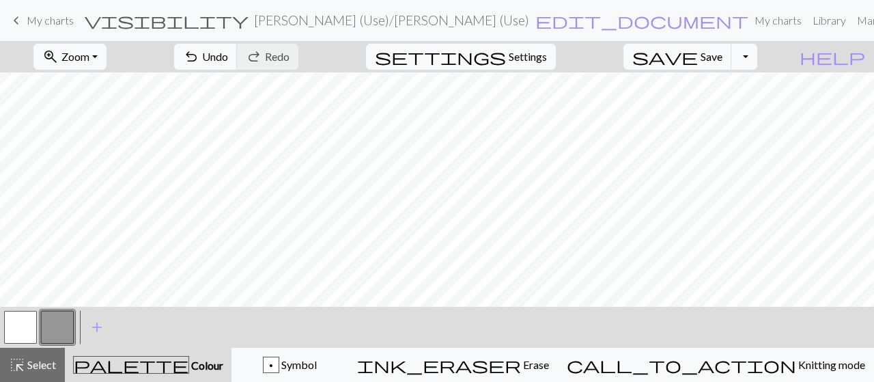
click at [14, 313] on button "button" at bounding box center [20, 327] width 33 height 33
click at [396, 338] on div "< > add Add a colour" at bounding box center [437, 327] width 874 height 41
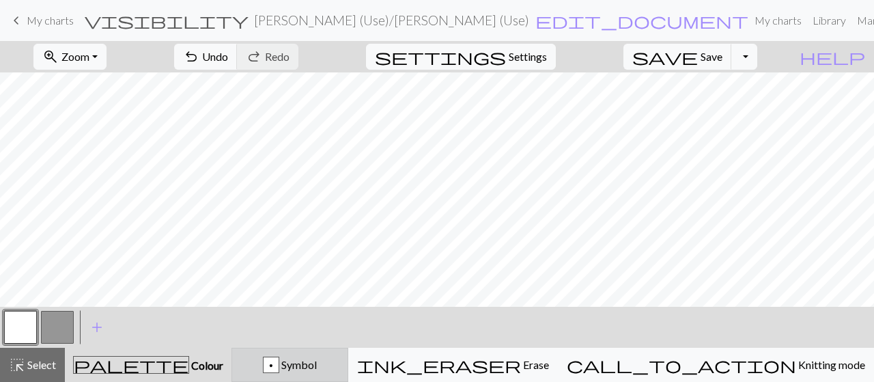
click at [317, 358] on span "Symbol" at bounding box center [298, 364] width 38 height 13
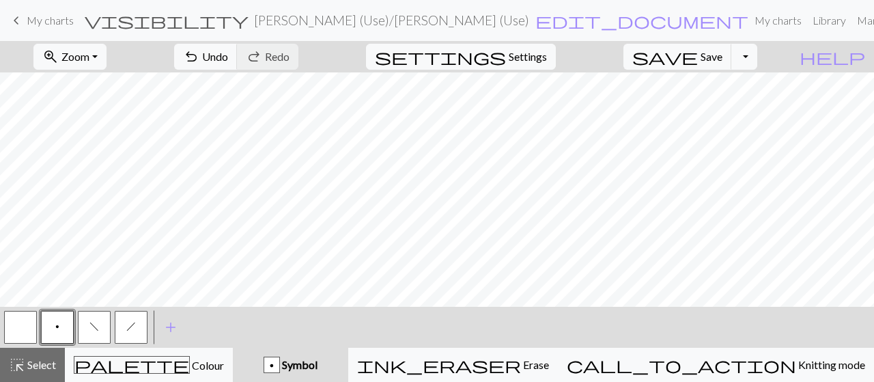
click at [131, 328] on span "h" at bounding box center [131, 326] width 10 height 11
click at [12, 317] on button "button" at bounding box center [20, 327] width 33 height 33
click at [698, 59] on span "save" at bounding box center [665, 56] width 66 height 19
click at [727, 66] on button "save Save Save" at bounding box center [677, 57] width 109 height 26
click at [722, 55] on span "Save" at bounding box center [712, 56] width 22 height 13
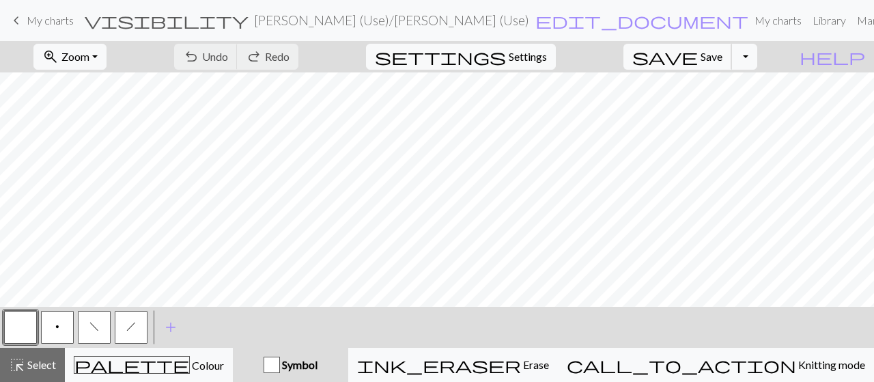
click at [722, 57] on span "Save" at bounding box center [712, 56] width 22 height 13
drag, startPoint x: 725, startPoint y: 72, endPoint x: 20, endPoint y: 369, distance: 765.5
click at [36, 364] on span "Select" at bounding box center [40, 364] width 31 height 13
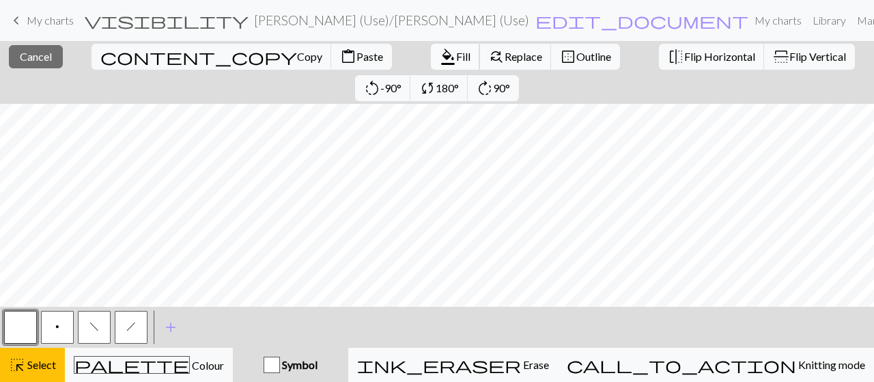
click at [456, 51] on span "Fill" at bounding box center [463, 56] width 14 height 13
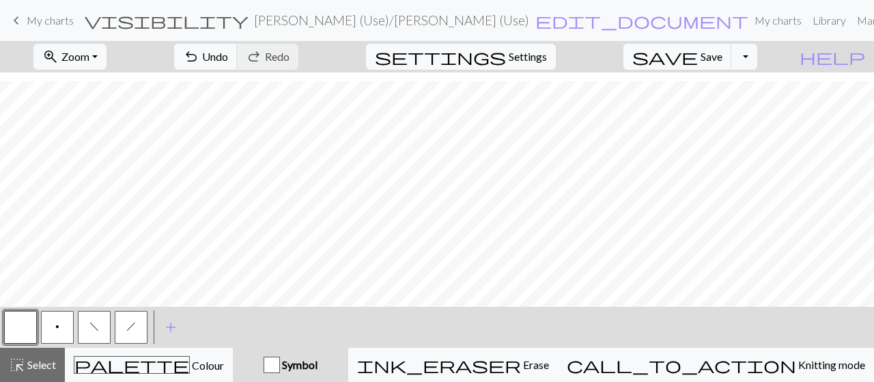
click at [131, 345] on div "< p f h >" at bounding box center [75, 327] width 147 height 41
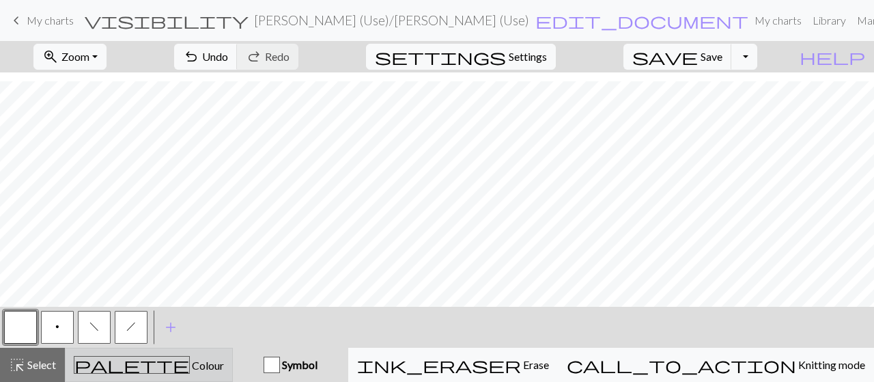
click at [131, 360] on div "palette Colour Colour" at bounding box center [149, 365] width 150 height 18
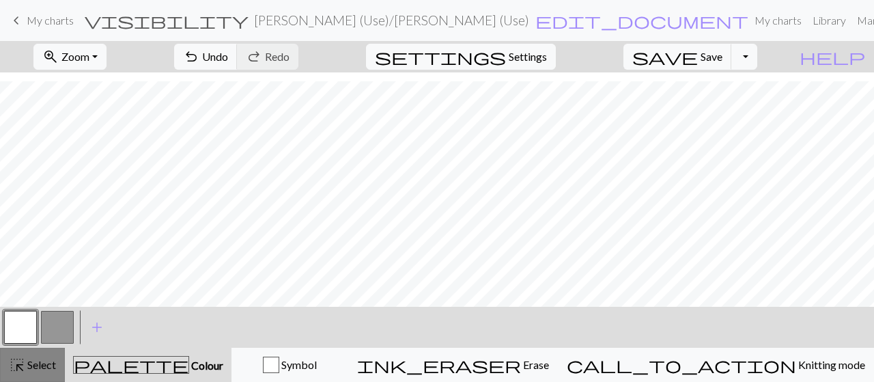
click at [25, 365] on span "Select" at bounding box center [40, 364] width 31 height 13
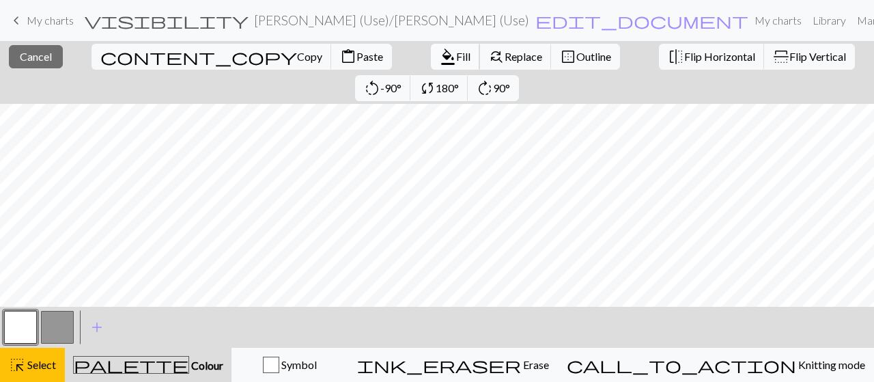
click at [456, 54] on span "Fill" at bounding box center [463, 56] width 14 height 13
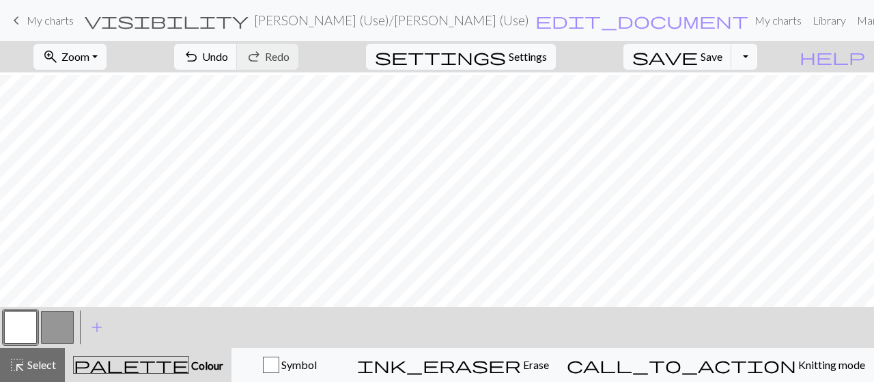
scroll to position [74, 0]
click at [41, 360] on span "Select" at bounding box center [40, 364] width 31 height 13
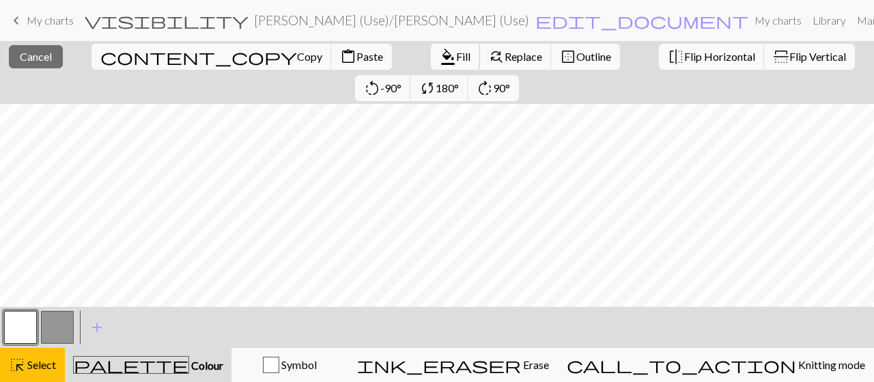
click at [440, 57] on span "format_color_fill" at bounding box center [448, 56] width 16 height 19
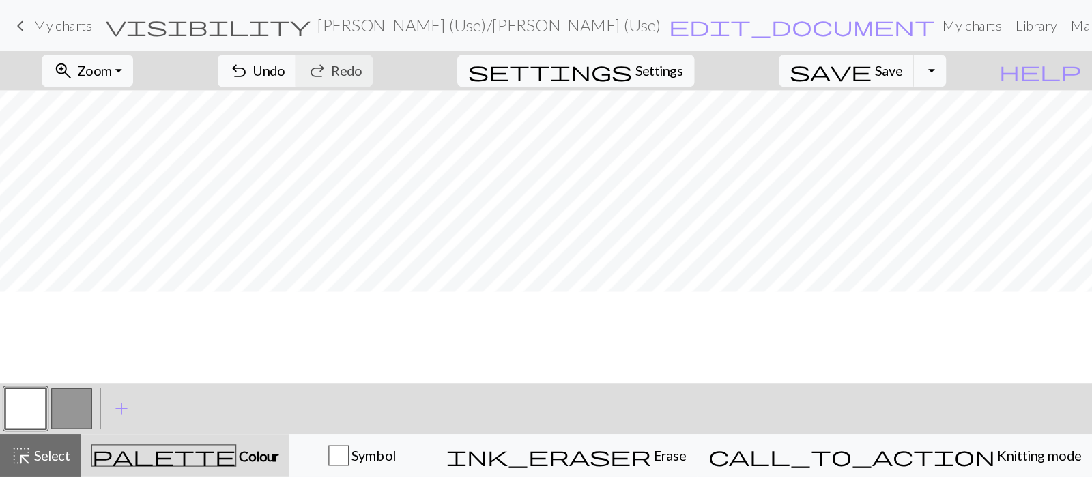
scroll to position [0, 0]
click at [698, 55] on span "save" at bounding box center [665, 56] width 66 height 19
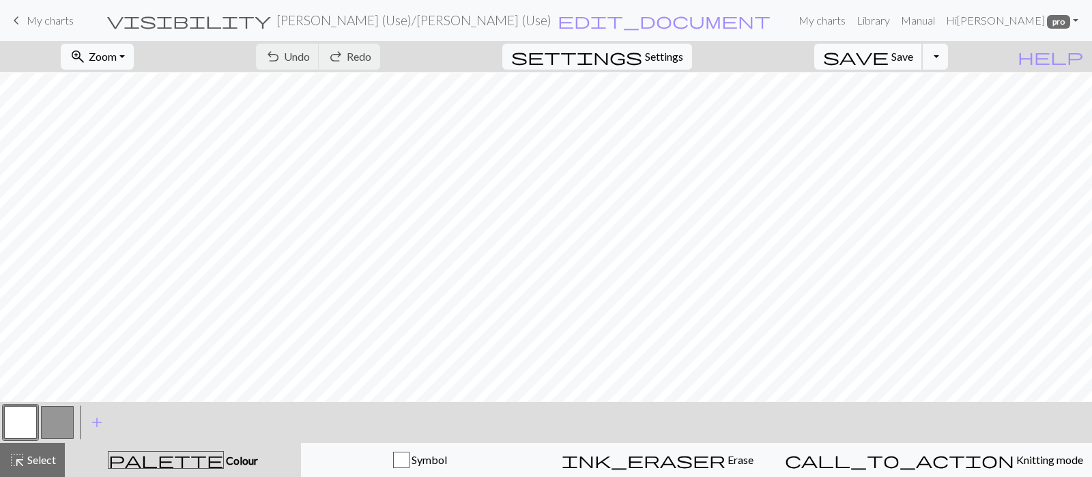
scroll to position [115, 0]
click at [674, 49] on span "Settings" at bounding box center [664, 56] width 38 height 16
select select "aran"
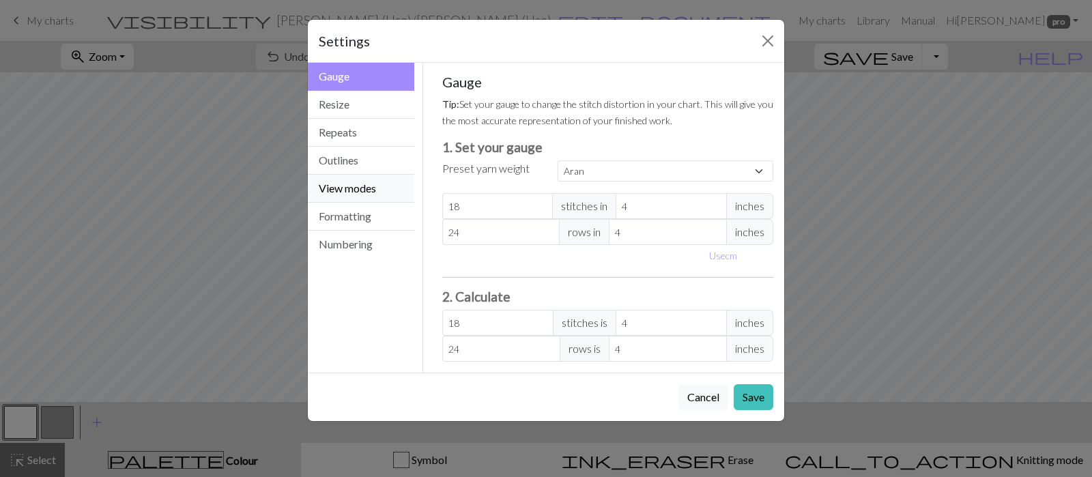
click at [369, 198] on button "View modes" at bounding box center [361, 189] width 107 height 28
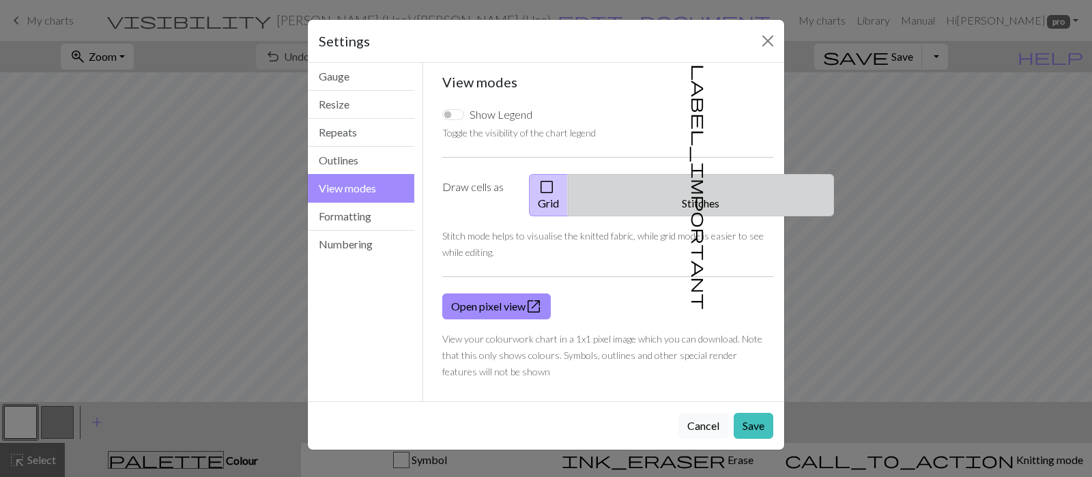
click at [659, 180] on button "label_important Stitches" at bounding box center [701, 195] width 266 height 42
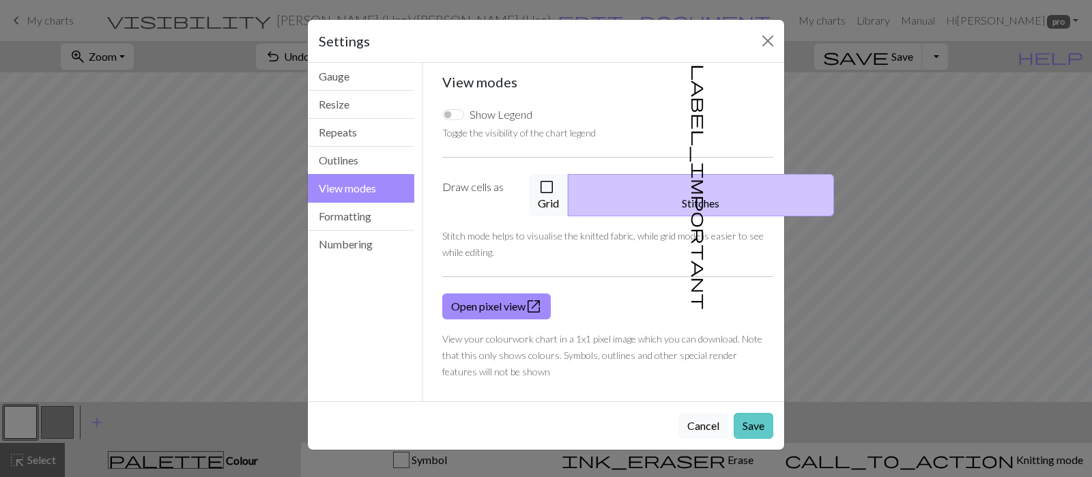
click at [761, 381] on button "Save" at bounding box center [754, 426] width 40 height 26
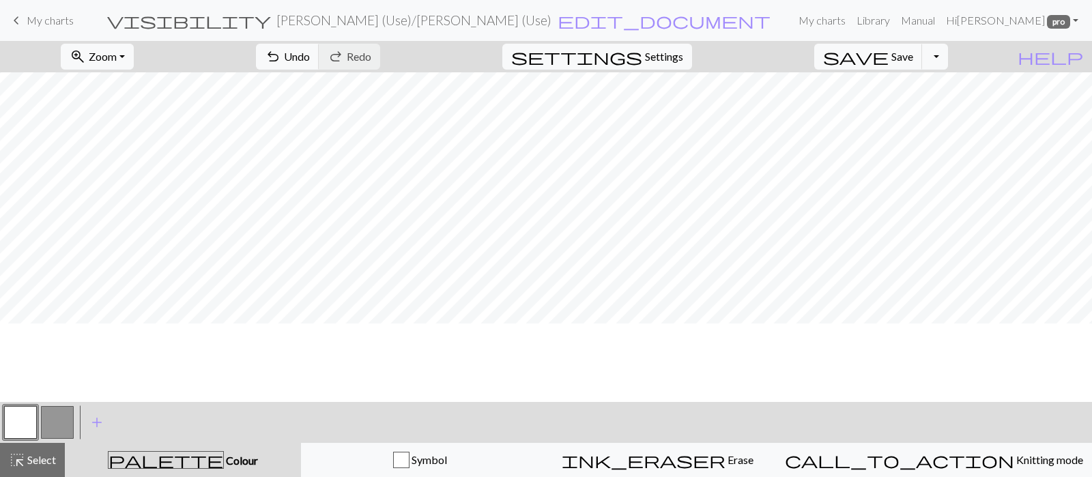
scroll to position [0, 0]
click at [70, 381] on button "button" at bounding box center [57, 422] width 33 height 33
click at [19, 381] on button "button" at bounding box center [20, 422] width 33 height 33
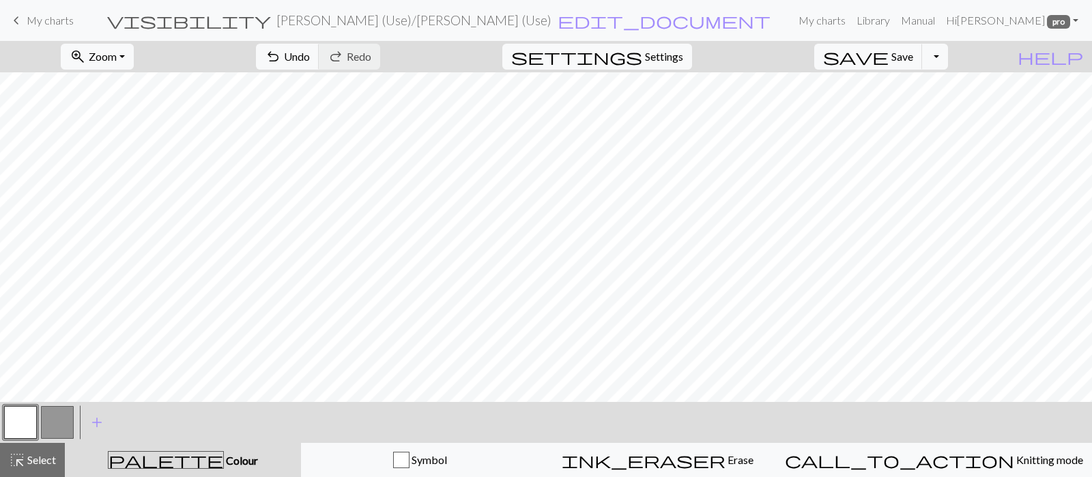
click at [55, 381] on button "button" at bounding box center [57, 422] width 33 height 33
click at [320, 56] on button "undo Undo Undo" at bounding box center [287, 57] width 63 height 26
click at [281, 55] on span "undo" at bounding box center [273, 56] width 16 height 19
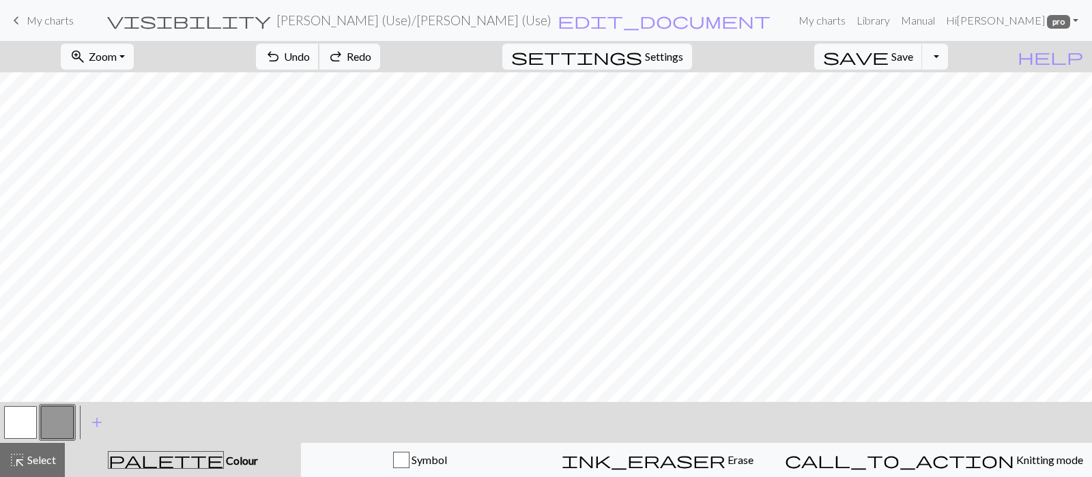
click at [281, 55] on span "undo" at bounding box center [273, 56] width 16 height 19
click at [24, 381] on button "button" at bounding box center [20, 422] width 33 height 33
click at [48, 381] on button "button" at bounding box center [57, 422] width 33 height 33
click at [10, 381] on button "button" at bounding box center [20, 422] width 33 height 33
click at [52, 381] on button "button" at bounding box center [57, 422] width 33 height 33
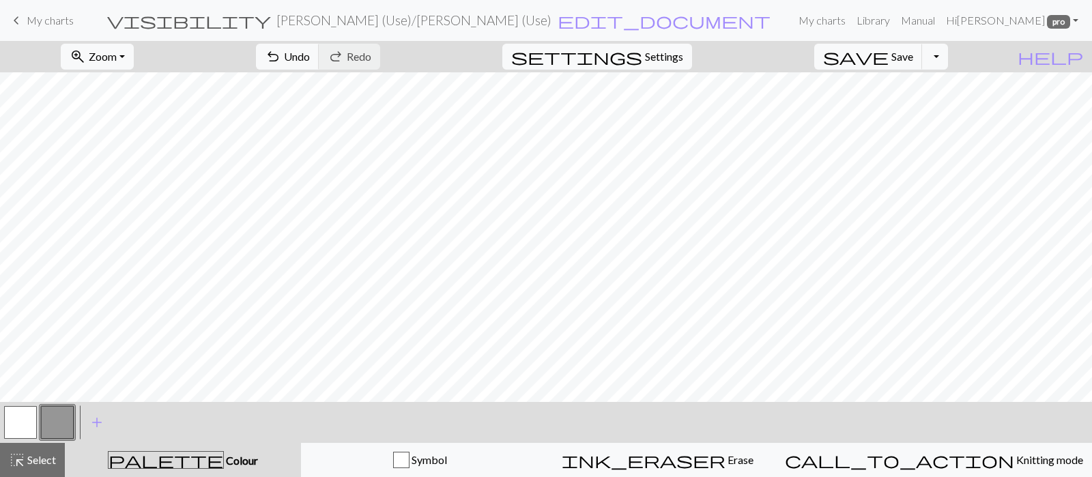
click at [23, 381] on button "button" at bounding box center [20, 422] width 33 height 33
click at [53, 381] on button "button" at bounding box center [57, 422] width 33 height 33
click at [24, 381] on button "button" at bounding box center [20, 422] width 33 height 33
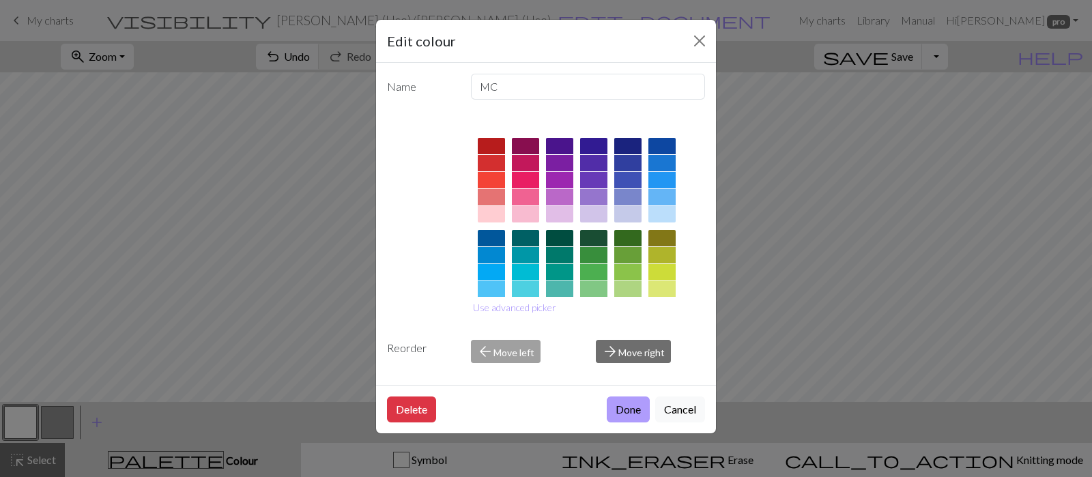
click at [625, 381] on button "Done" at bounding box center [628, 410] width 43 height 26
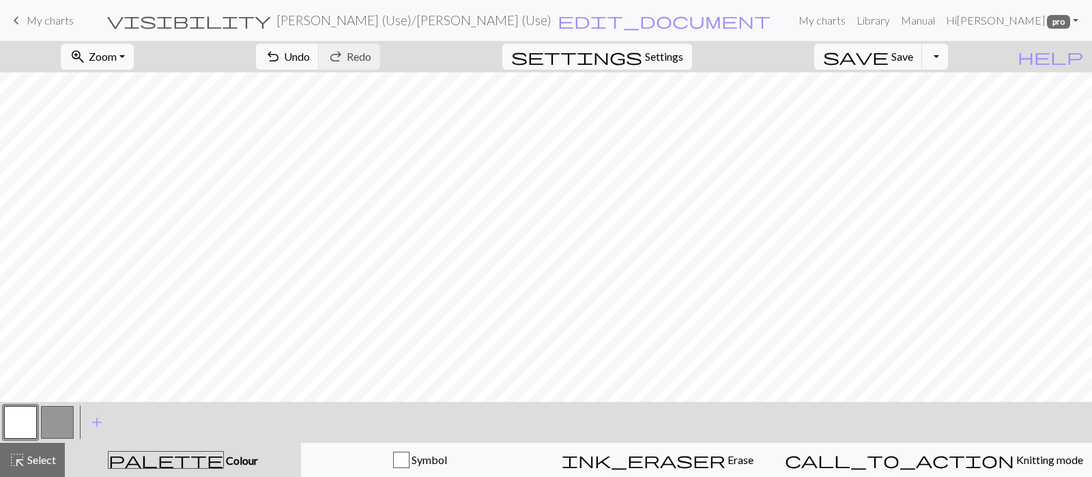
click at [61, 381] on button "button" at bounding box center [57, 422] width 33 height 33
click at [25, 381] on button "button" at bounding box center [20, 422] width 33 height 33
click at [61, 381] on button "button" at bounding box center [57, 422] width 33 height 33
click at [23, 381] on button "button" at bounding box center [20, 422] width 33 height 33
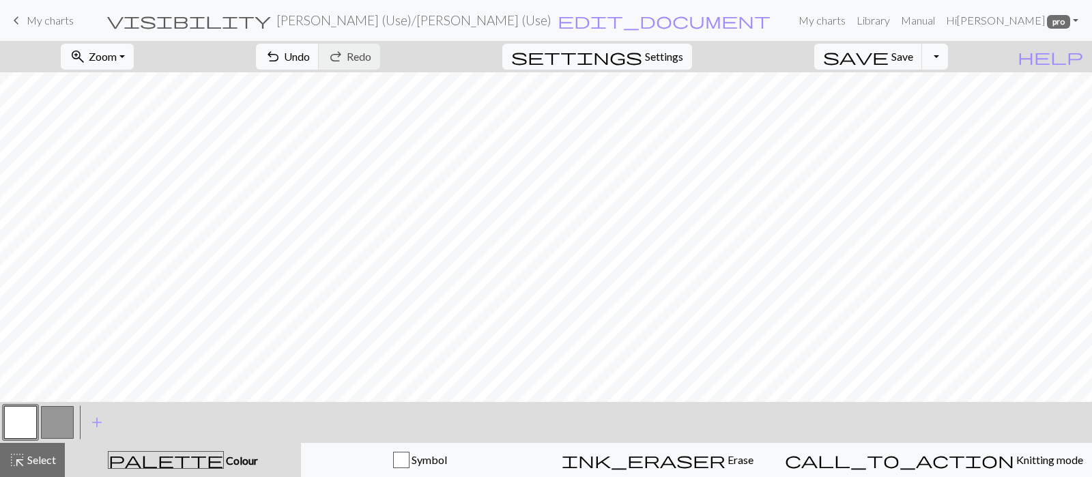
click at [52, 381] on button "button" at bounding box center [57, 422] width 33 height 33
click at [18, 381] on button "button" at bounding box center [20, 422] width 33 height 33
click at [55, 381] on button "button" at bounding box center [57, 422] width 33 height 33
click at [3, 381] on div at bounding box center [20, 422] width 37 height 37
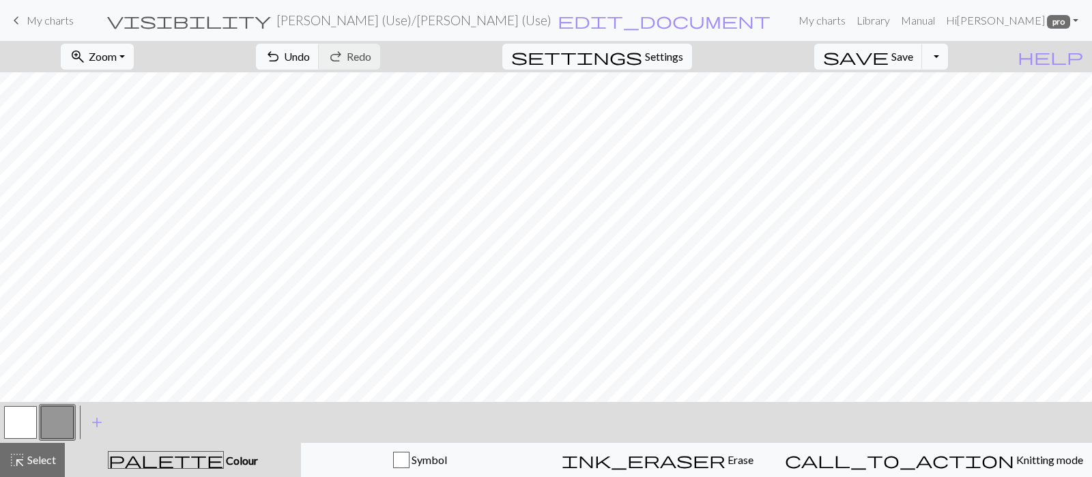
click at [21, 381] on button "button" at bounding box center [20, 422] width 33 height 33
click at [50, 381] on span "Select" at bounding box center [40, 459] width 31 height 13
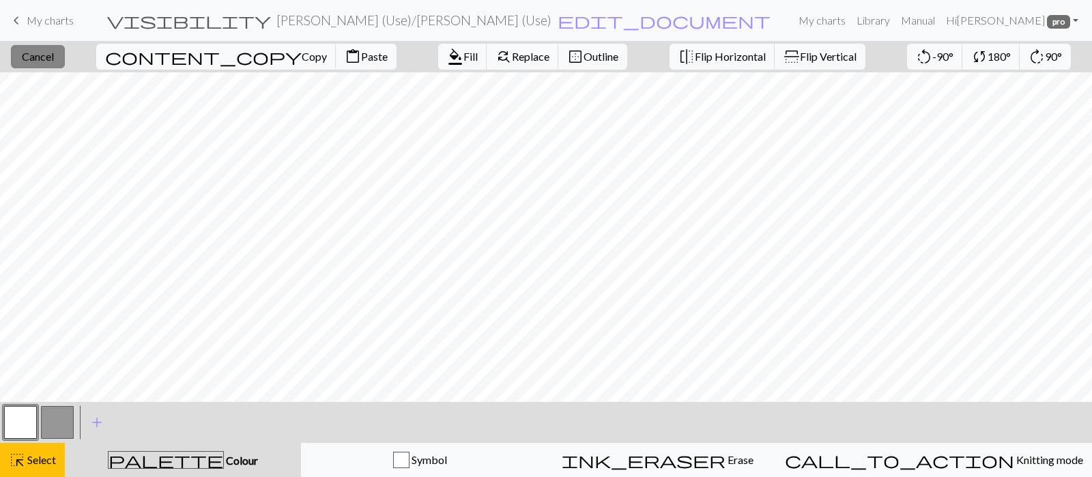
click at [54, 56] on span "Cancel" at bounding box center [38, 56] width 32 height 13
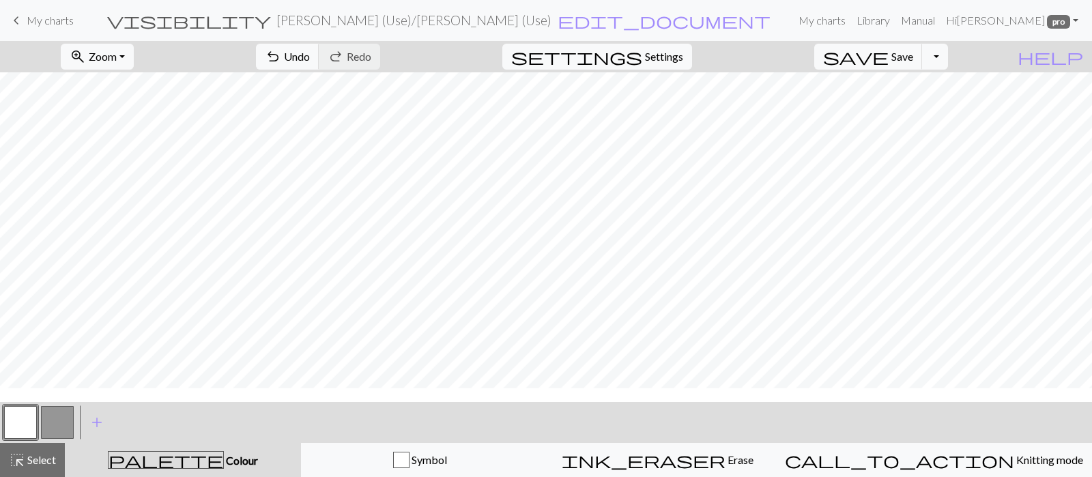
scroll to position [14, 0]
click at [59, 381] on button "button" at bounding box center [57, 422] width 33 height 33
click at [34, 381] on button "button" at bounding box center [20, 422] width 33 height 33
click at [54, 381] on span "Select" at bounding box center [40, 459] width 31 height 13
click at [51, 381] on span "Select" at bounding box center [40, 459] width 31 height 13
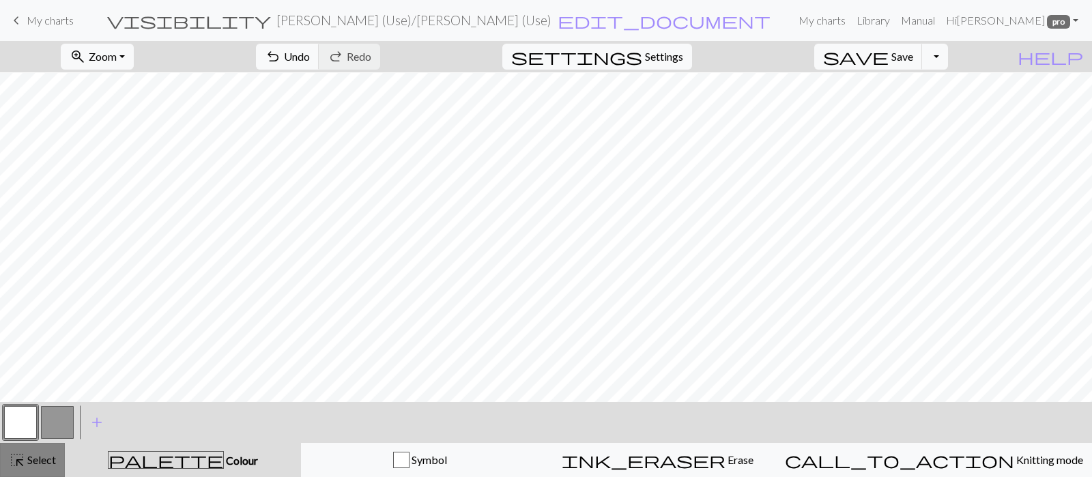
click at [25, 381] on div "highlight_alt Select Select" at bounding box center [32, 460] width 47 height 16
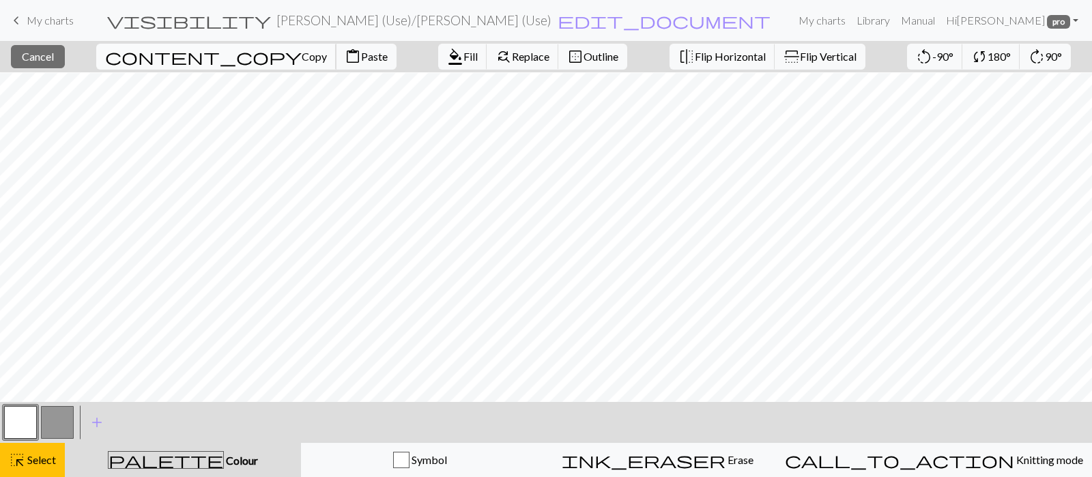
click at [302, 57] on span "Copy" at bounding box center [314, 56] width 25 height 13
click at [361, 59] on span "Paste" at bounding box center [374, 56] width 27 height 13
click at [54, 55] on span "Cancel" at bounding box center [38, 56] width 32 height 13
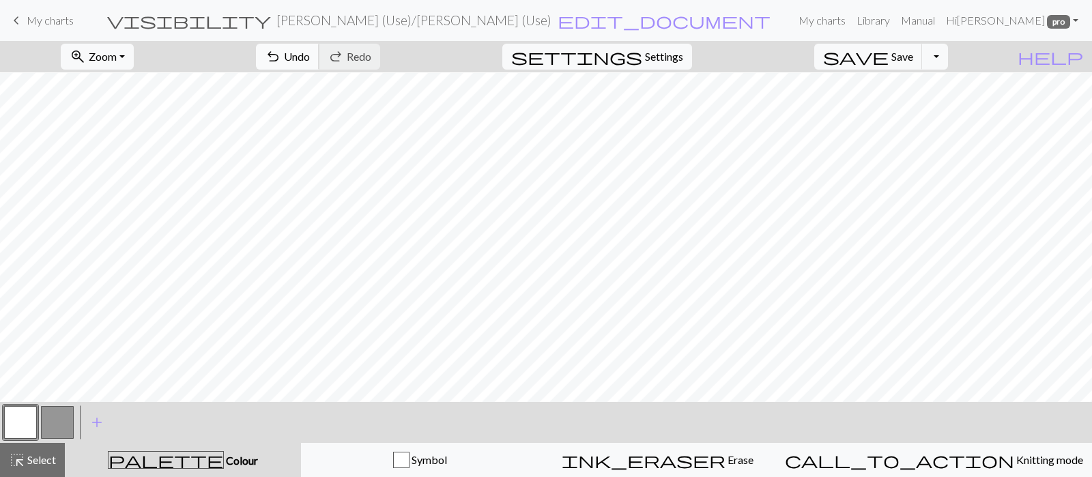
click at [310, 59] on span "Undo" at bounding box center [297, 56] width 26 height 13
click at [310, 50] on span "Undo" at bounding box center [297, 56] width 26 height 13
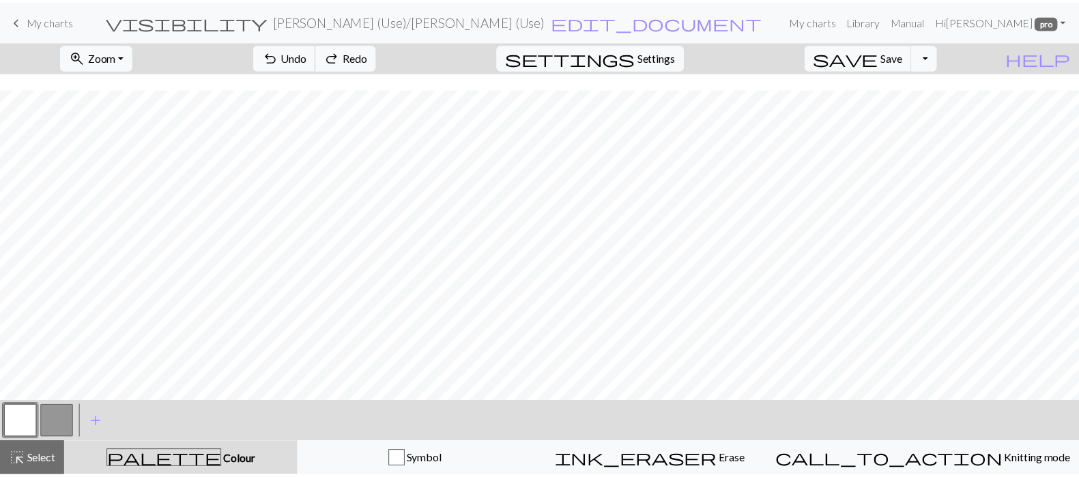
scroll to position [30, 0]
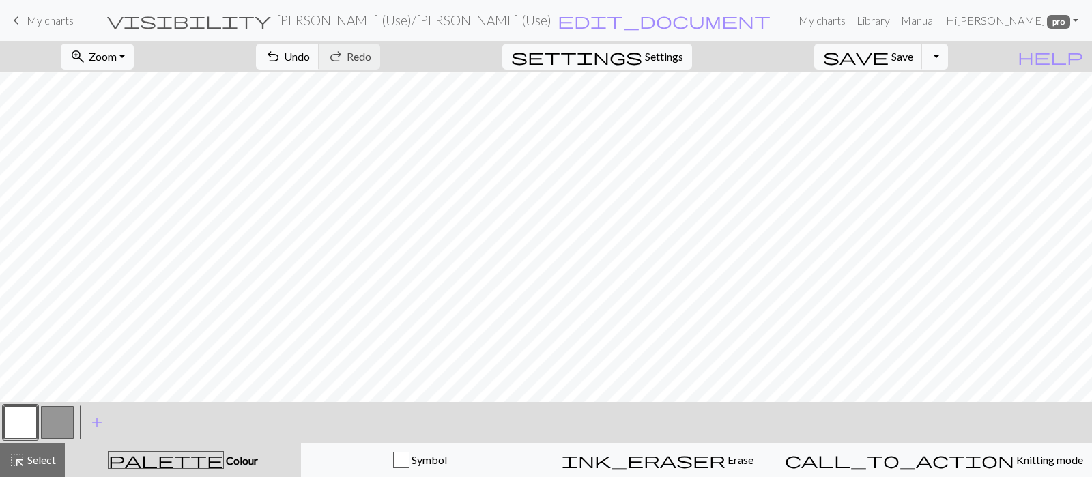
click at [55, 381] on button "button" at bounding box center [57, 422] width 33 height 33
click at [873, 51] on span "Save" at bounding box center [903, 56] width 22 height 13
click at [57, 22] on span "My charts" at bounding box center [50, 20] width 47 height 13
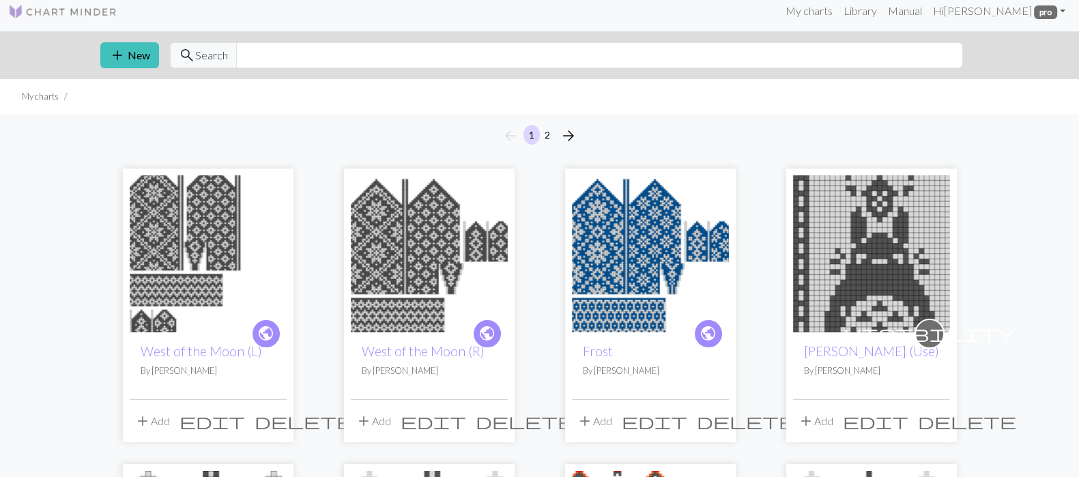
scroll to position [8, 0]
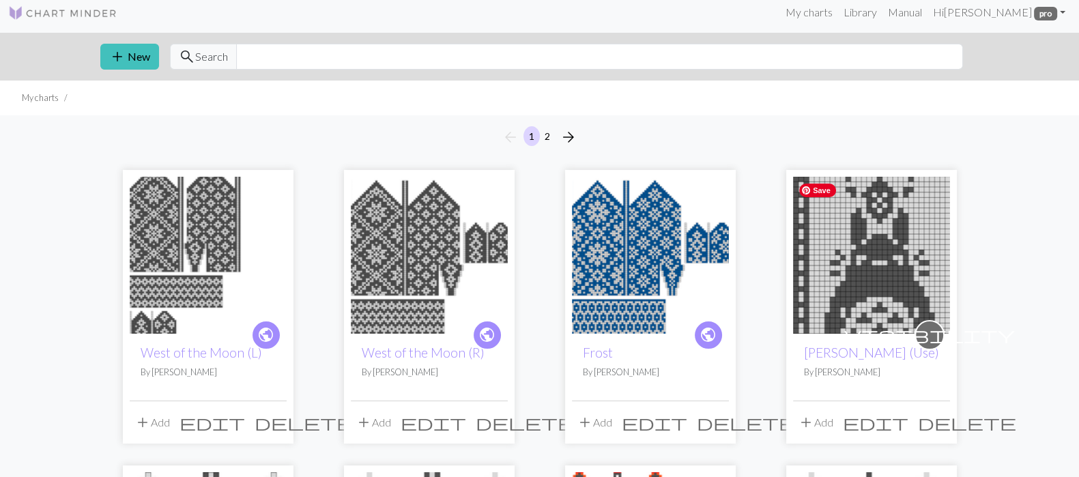
click at [867, 246] on img at bounding box center [871, 255] width 157 height 157
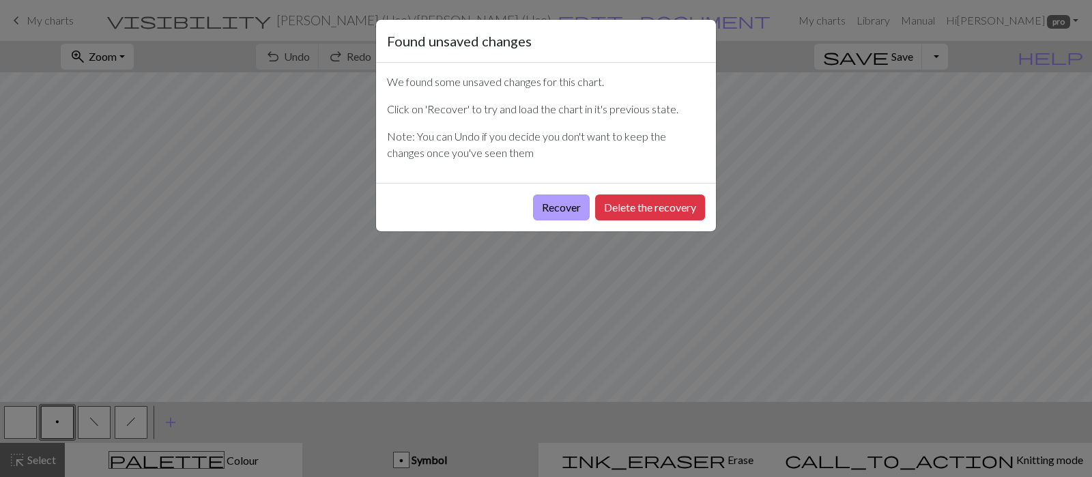
click at [549, 201] on button "Recover" at bounding box center [561, 208] width 57 height 26
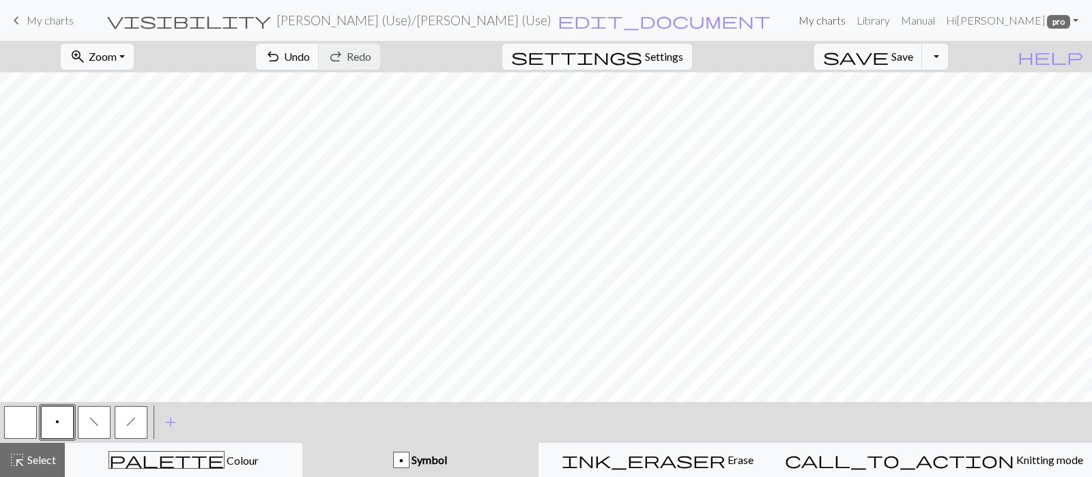
click at [822, 25] on link "My charts" at bounding box center [822, 20] width 58 height 27
